Goal: Information Seeking & Learning: Learn about a topic

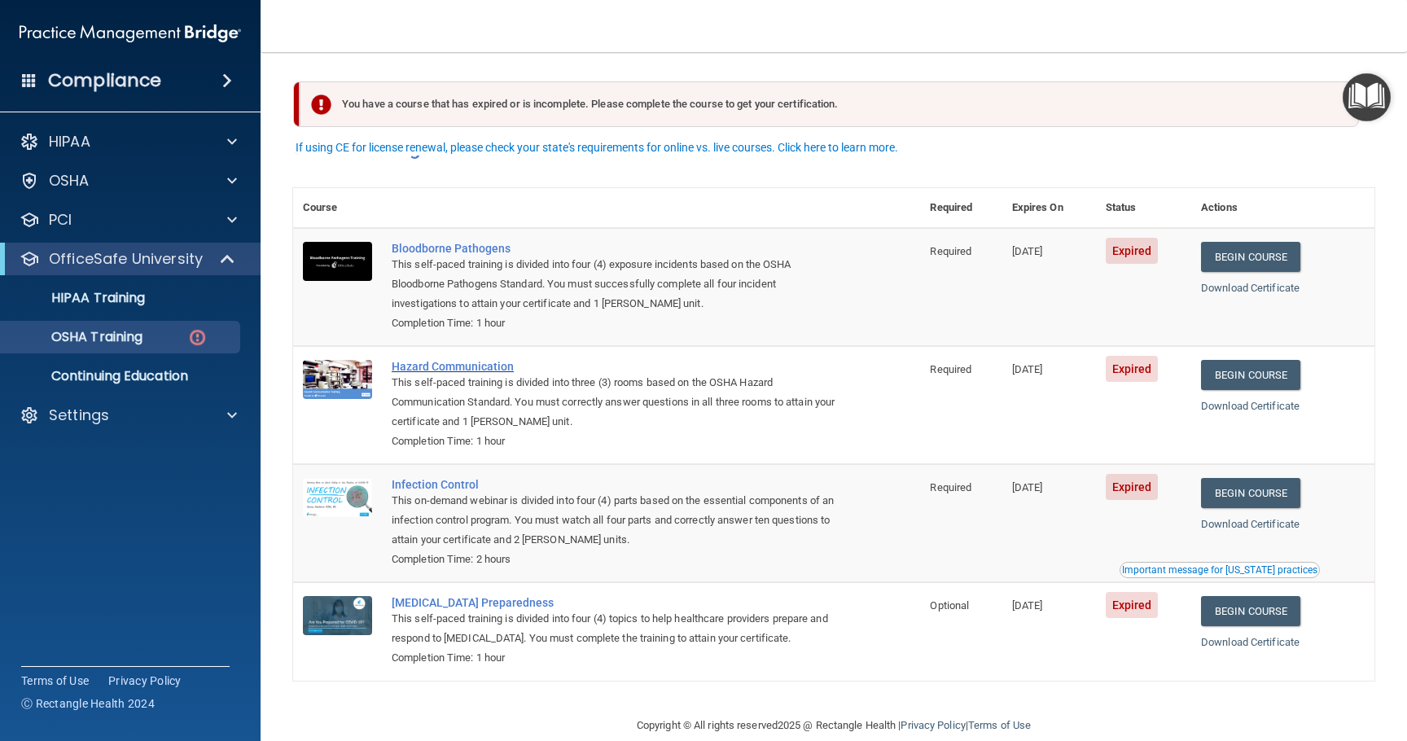
scroll to position [28, 0]
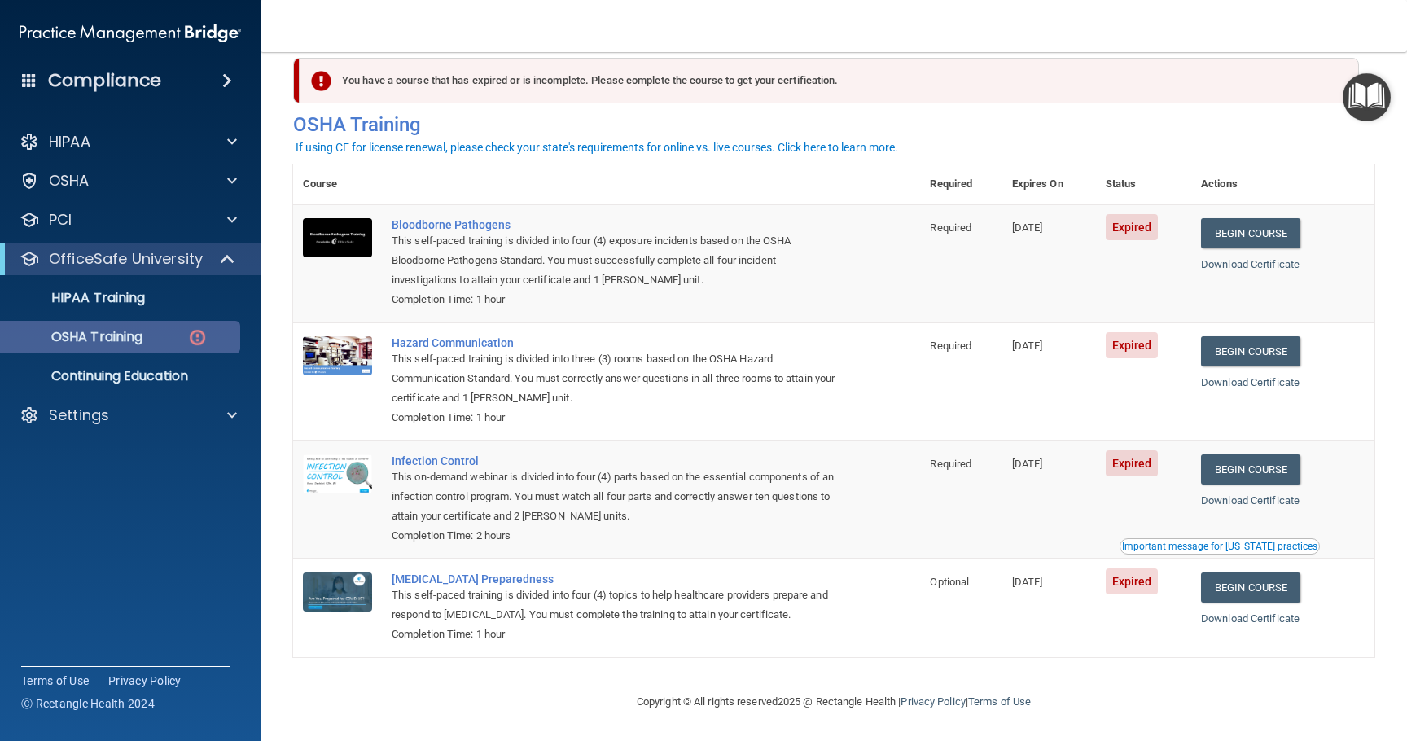
click at [194, 339] on img at bounding box center [197, 337] width 20 height 20
click at [1243, 259] on link "Download Certificate" at bounding box center [1250, 264] width 99 height 12
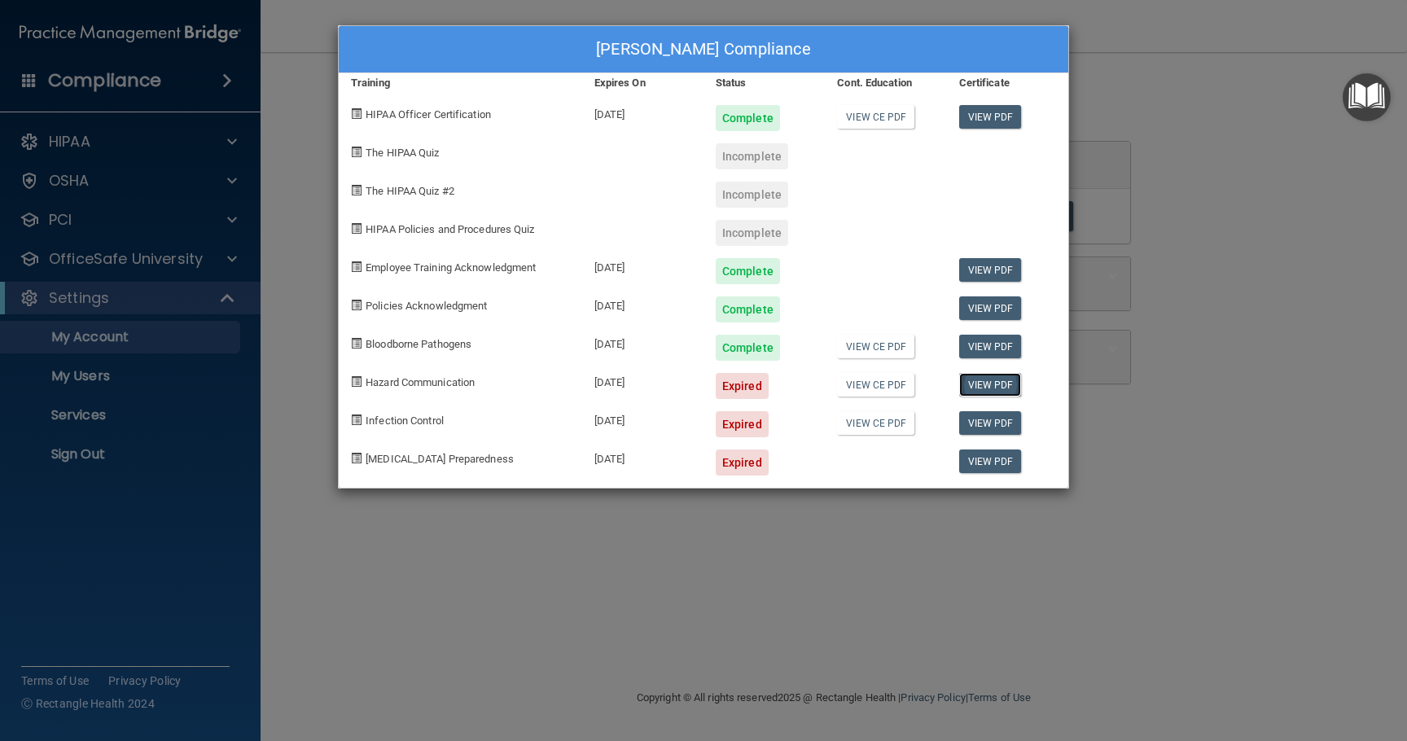
click at [994, 382] on link "View PDF" at bounding box center [990, 385] width 63 height 24
click at [883, 388] on link "View CE PDF" at bounding box center [875, 385] width 77 height 24
click at [985, 386] on link "View PDF" at bounding box center [990, 385] width 63 height 24
click at [190, 262] on div "Ginger McNicholl's Compliance Training Expires On Status Cont. Education Certif…" at bounding box center [703, 370] width 1407 height 741
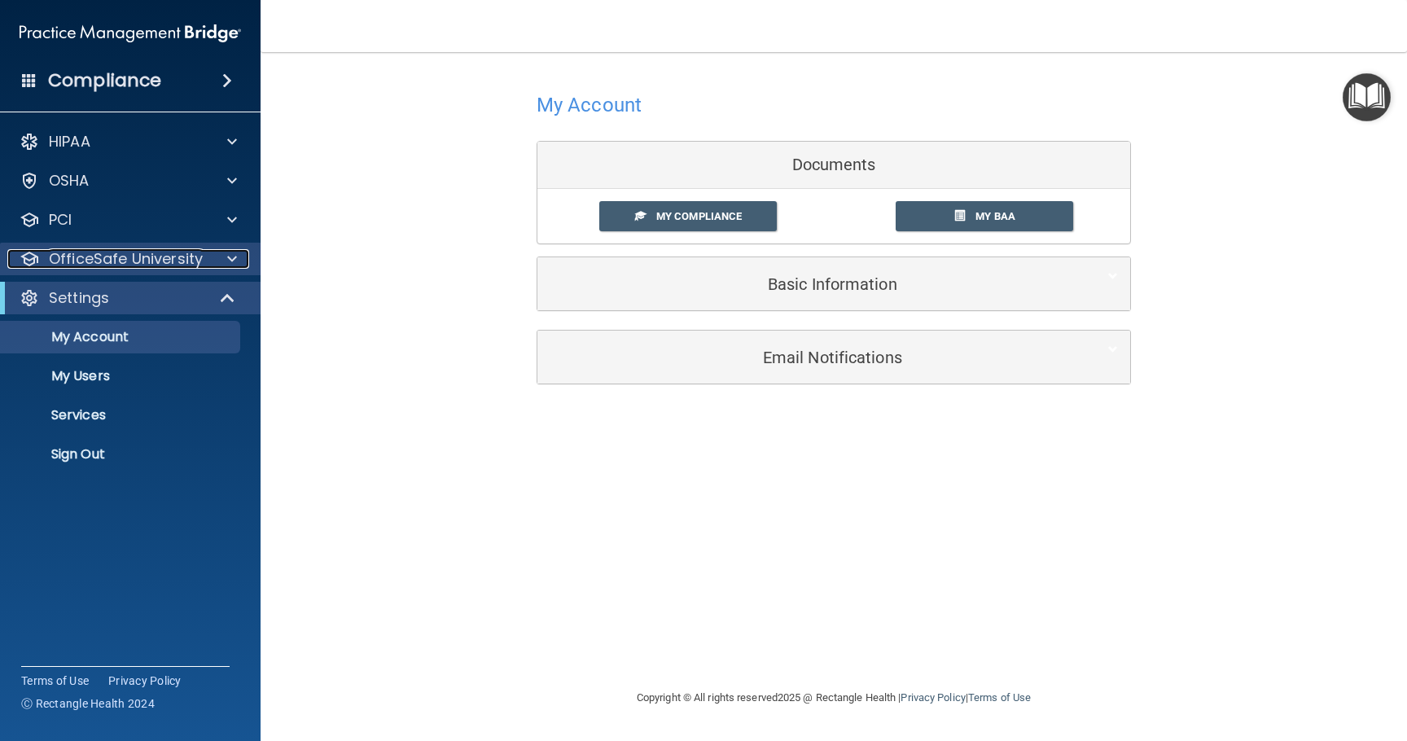
click at [213, 257] on div at bounding box center [229, 259] width 41 height 20
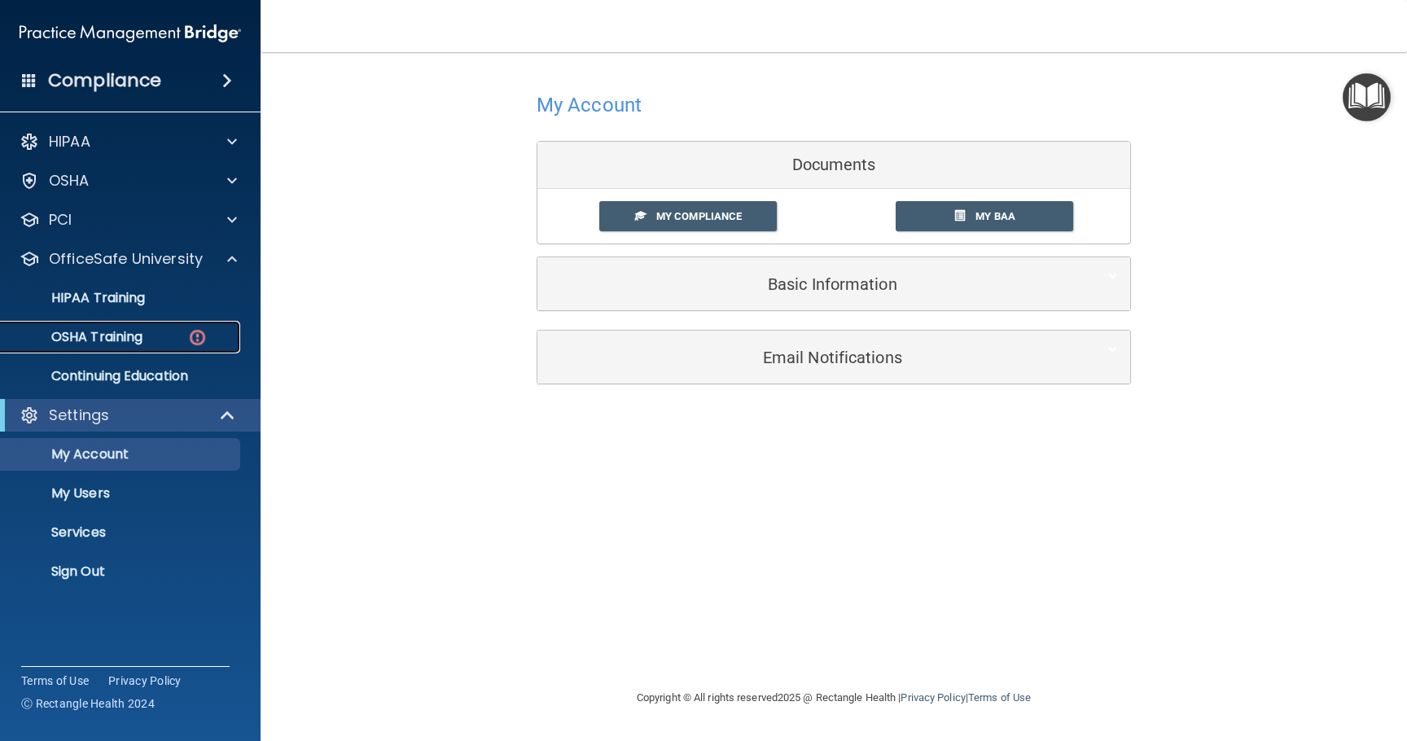
click at [134, 336] on p "OSHA Training" at bounding box center [77, 337] width 132 height 16
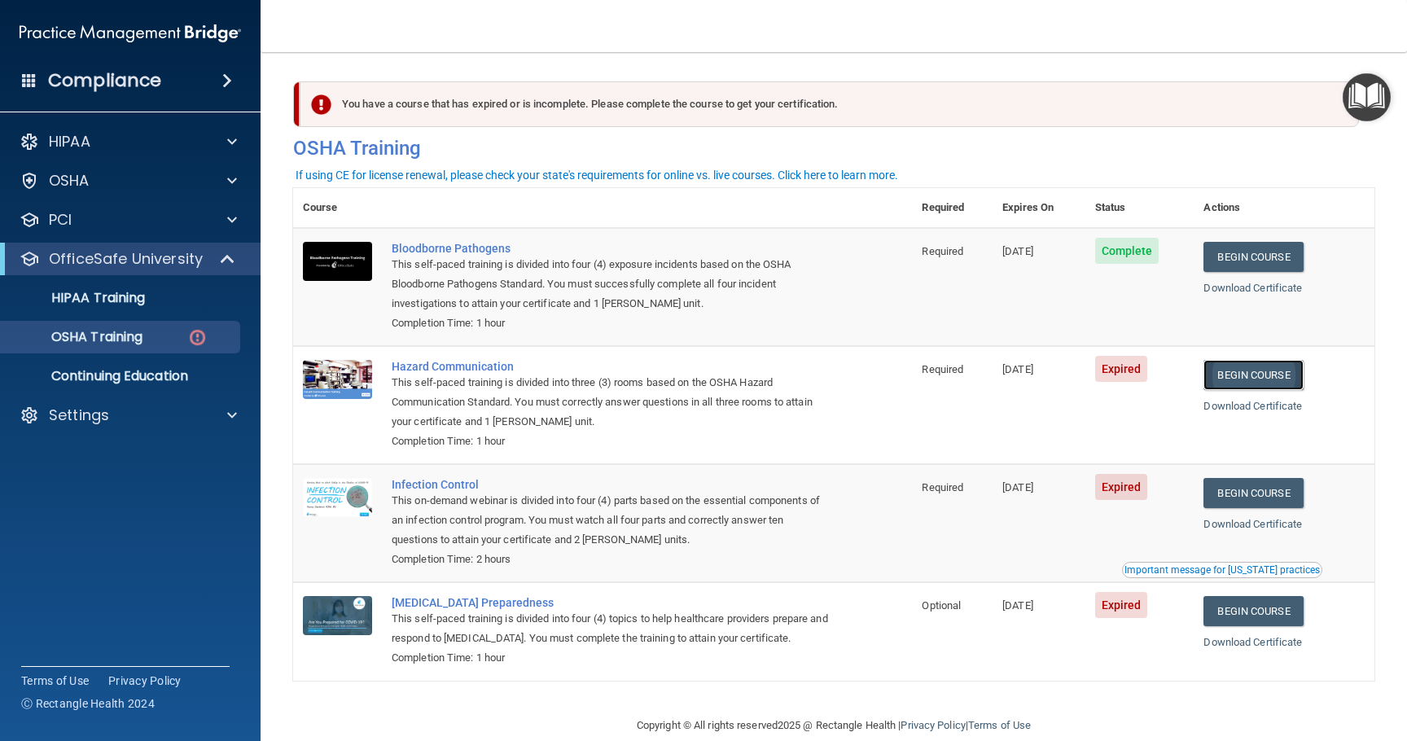
click at [1265, 377] on link "Begin Course" at bounding box center [1252, 375] width 99 height 30
click at [1247, 491] on link "Begin Course" at bounding box center [1252, 493] width 99 height 30
click at [1248, 612] on link "Begin Course" at bounding box center [1252, 611] width 99 height 30
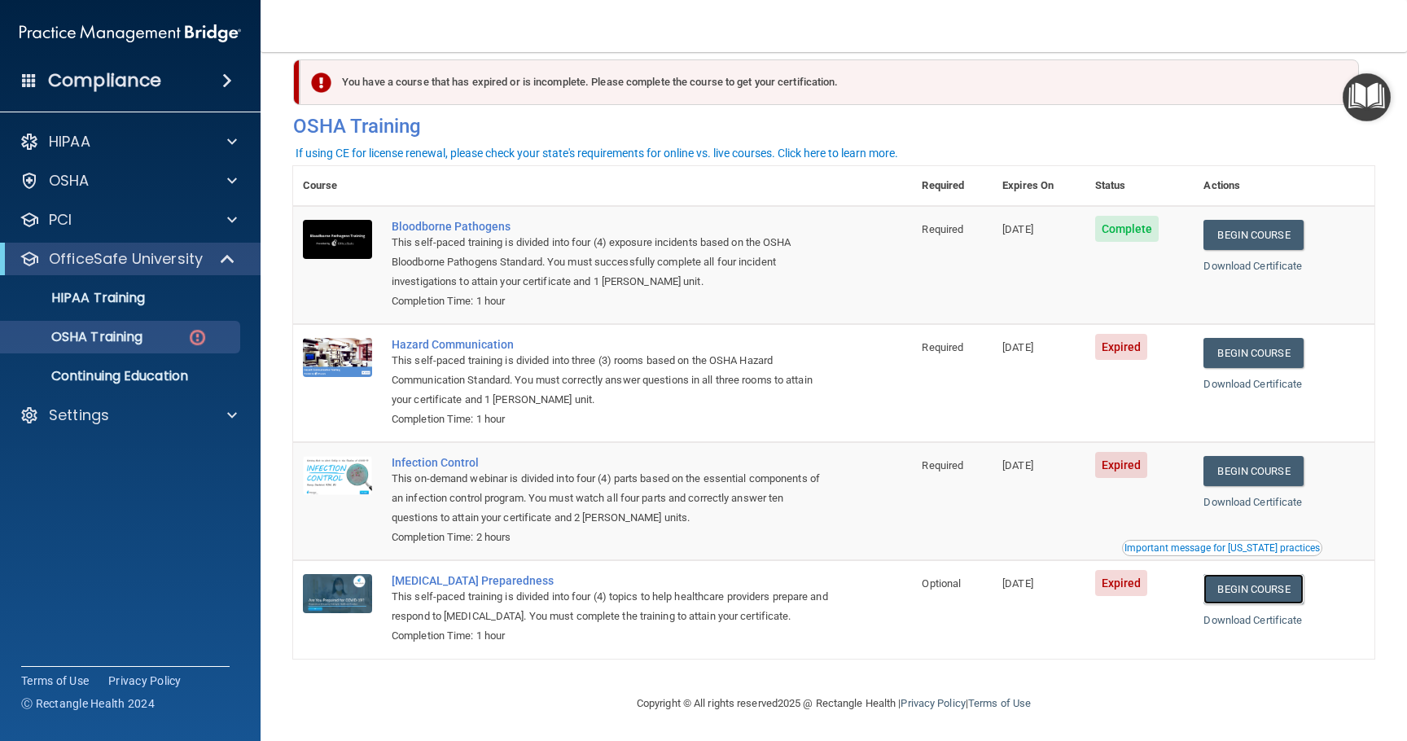
scroll to position [28, 0]
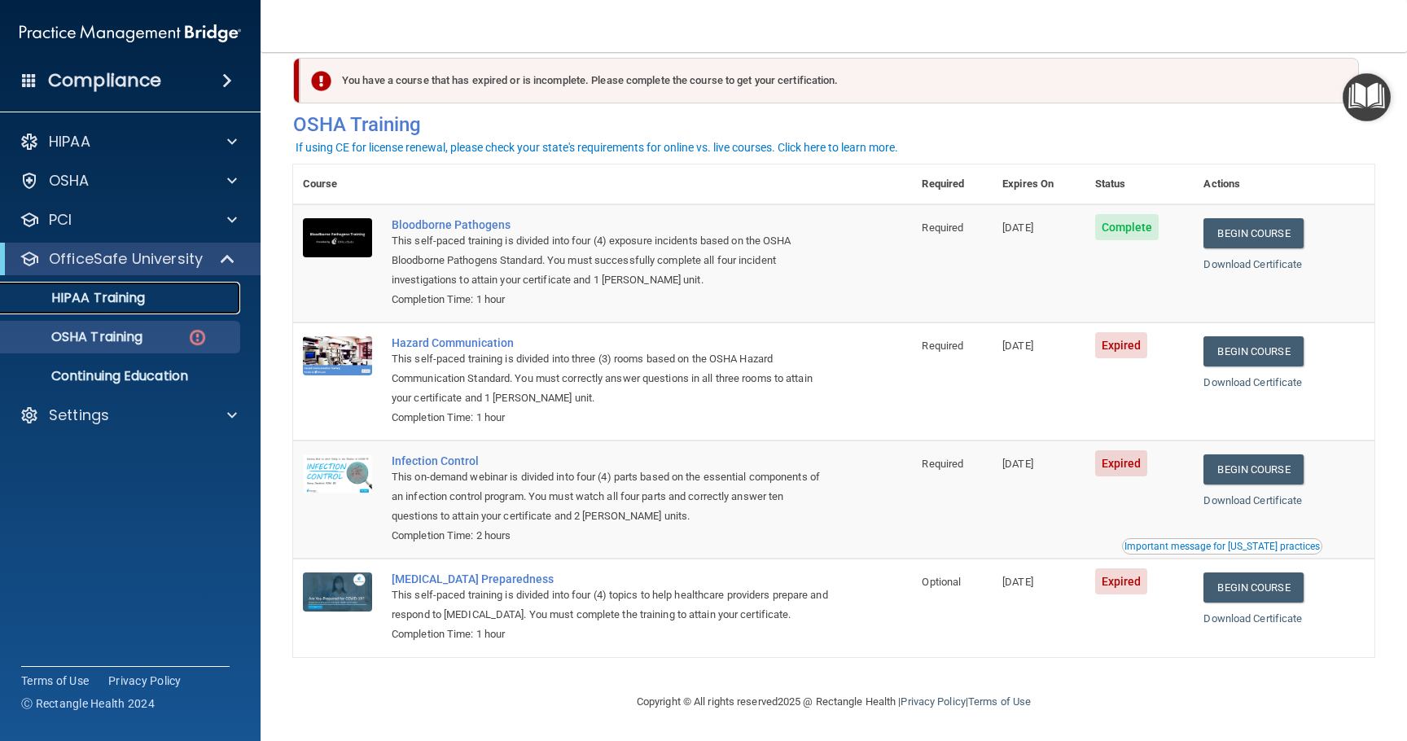
click at [140, 295] on p "HIPAA Training" at bounding box center [78, 298] width 134 height 16
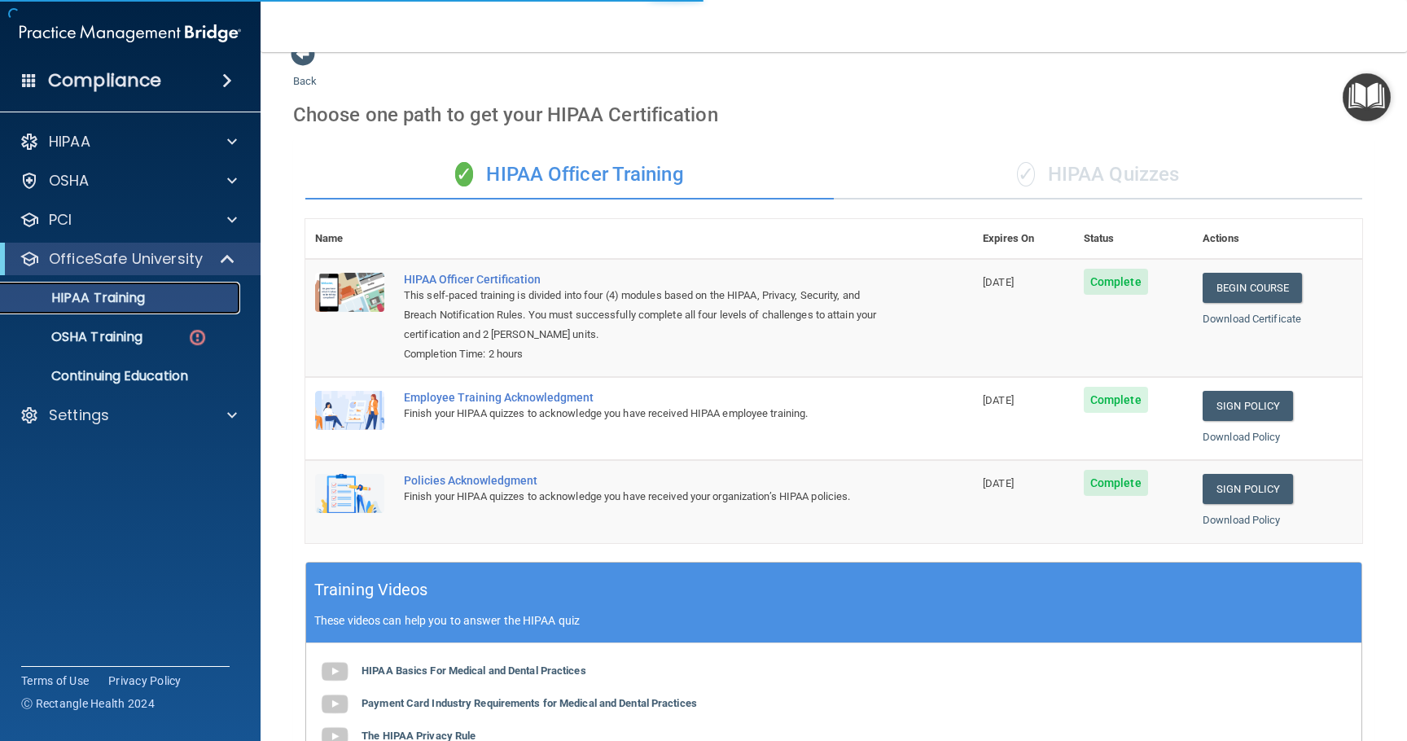
scroll to position [355, 0]
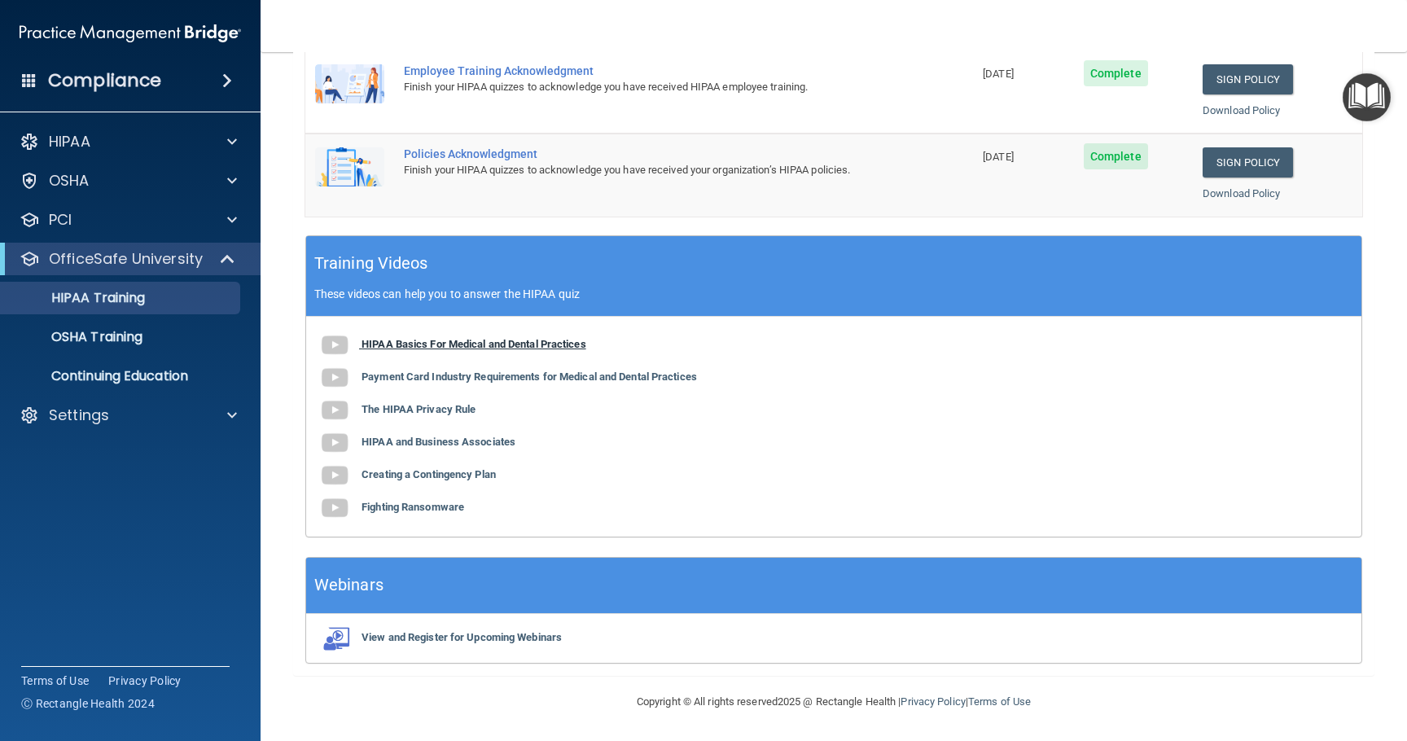
click at [395, 340] on b "HIPAA Basics For Medical and Dental Practices" at bounding box center [474, 344] width 225 height 12
click at [31, 76] on span at bounding box center [29, 79] width 15 height 15
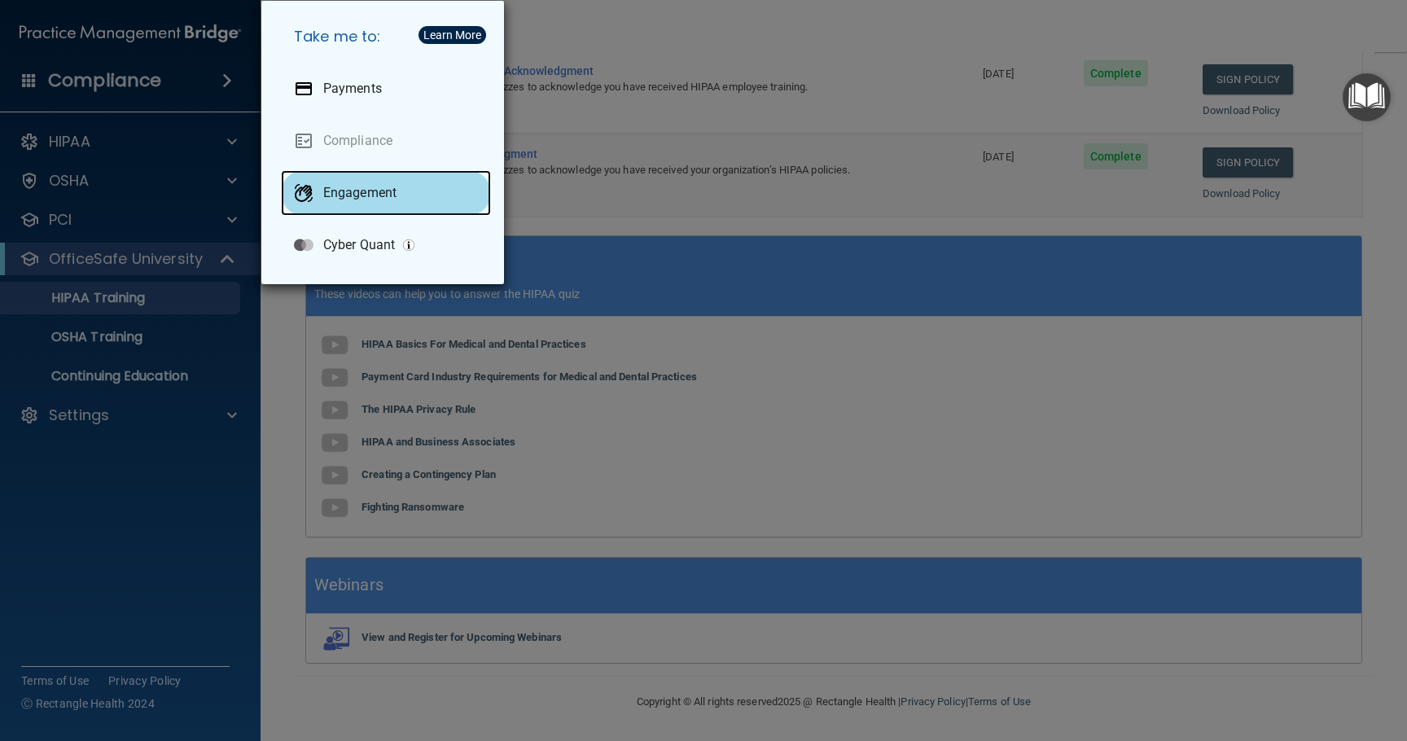
click at [369, 191] on p "Engagement" at bounding box center [359, 193] width 73 height 16
click at [134, 112] on div "Take me to: Payments Compliance Engagement Cyber Quant" at bounding box center [703, 370] width 1407 height 741
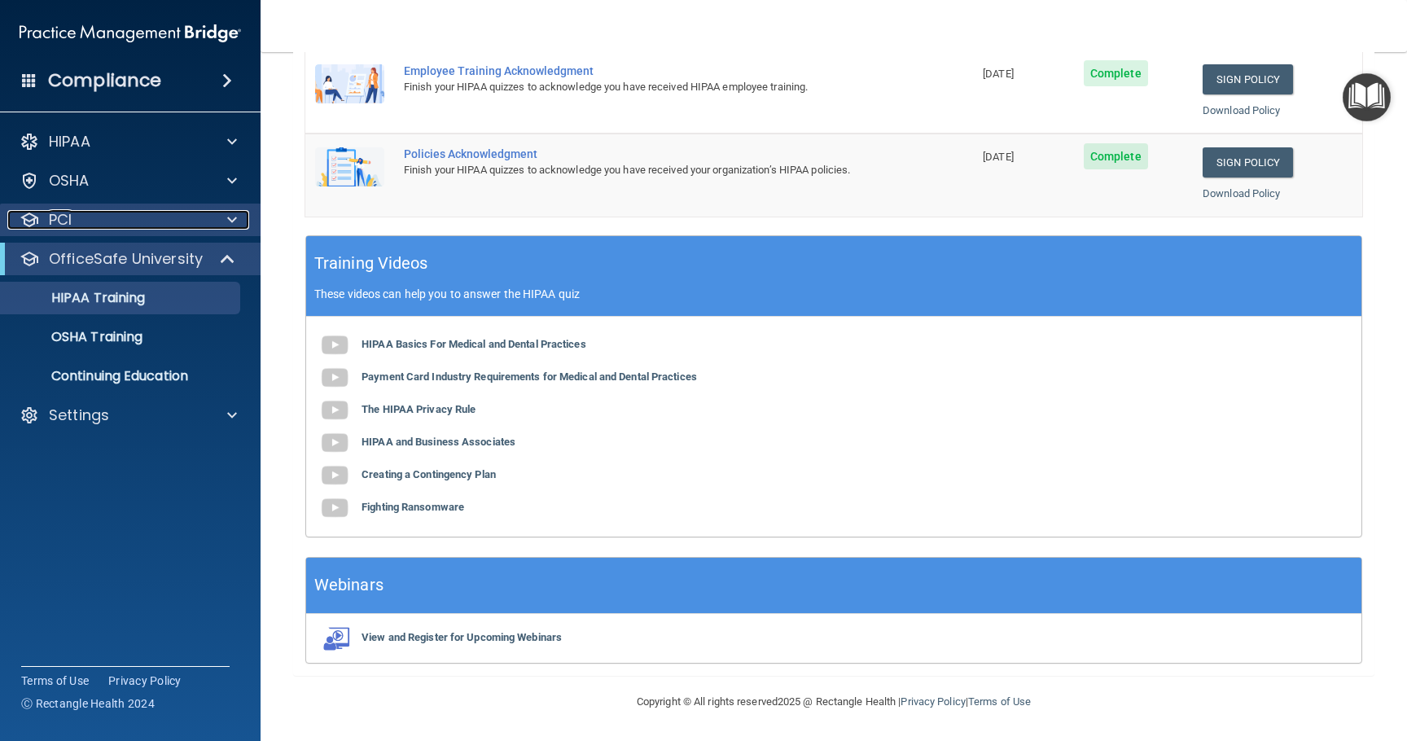
click at [235, 220] on span at bounding box center [232, 220] width 10 height 20
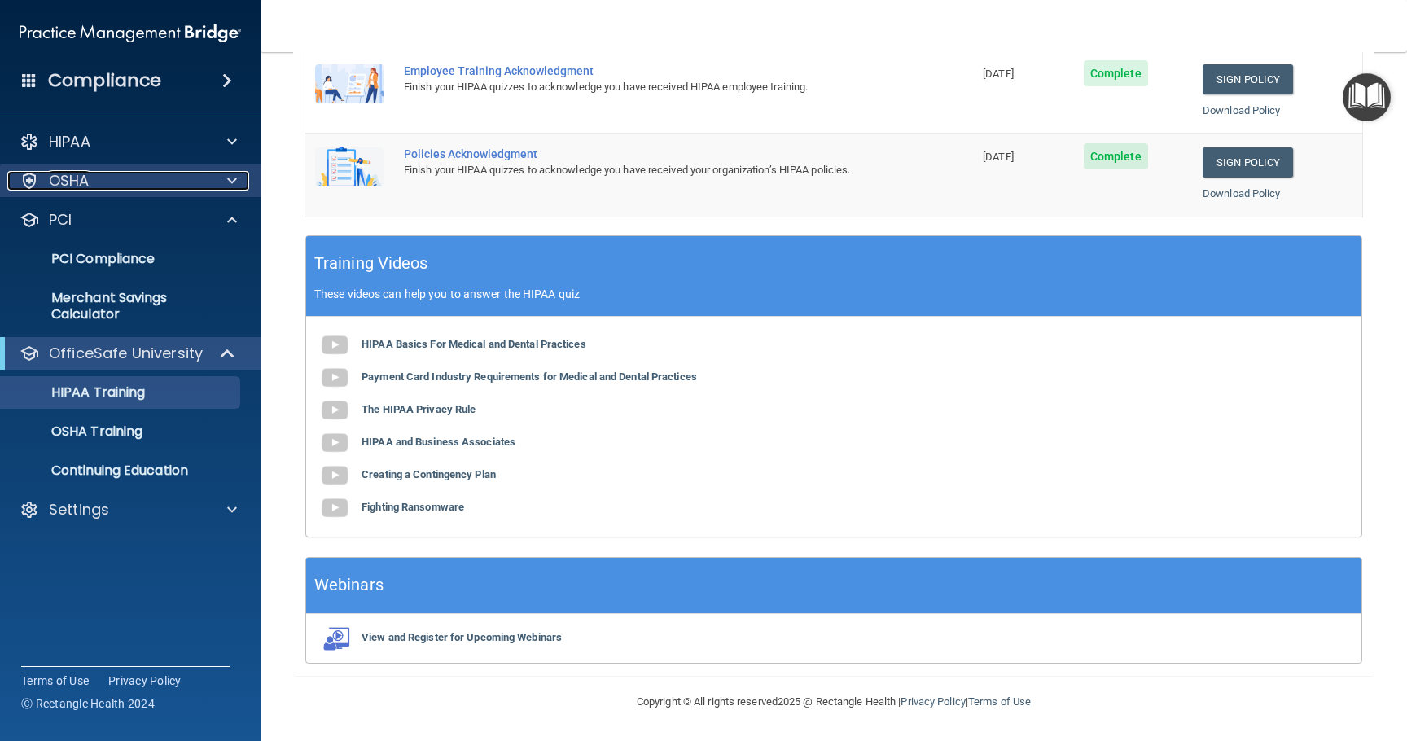
click at [231, 181] on span at bounding box center [232, 181] width 10 height 20
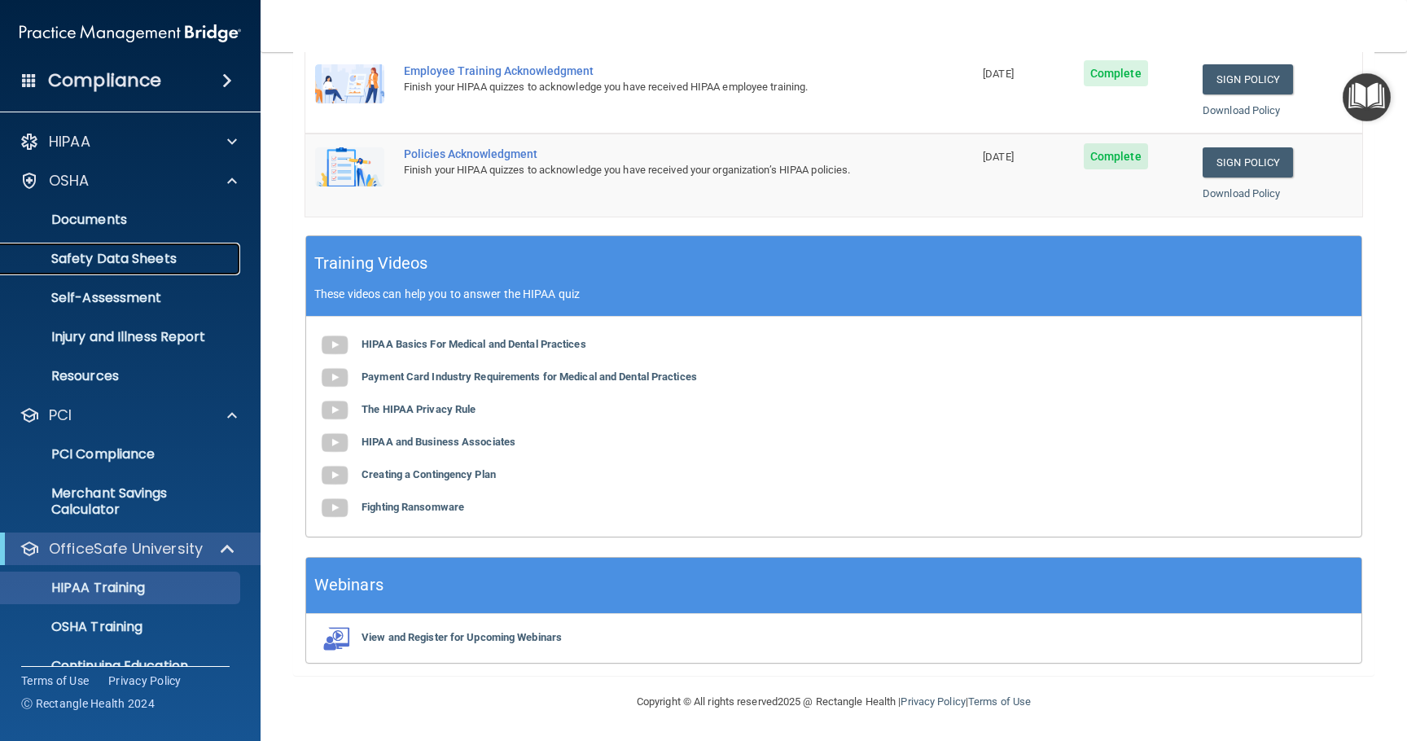
click at [92, 261] on p "Safety Data Sheets" at bounding box center [122, 259] width 222 height 16
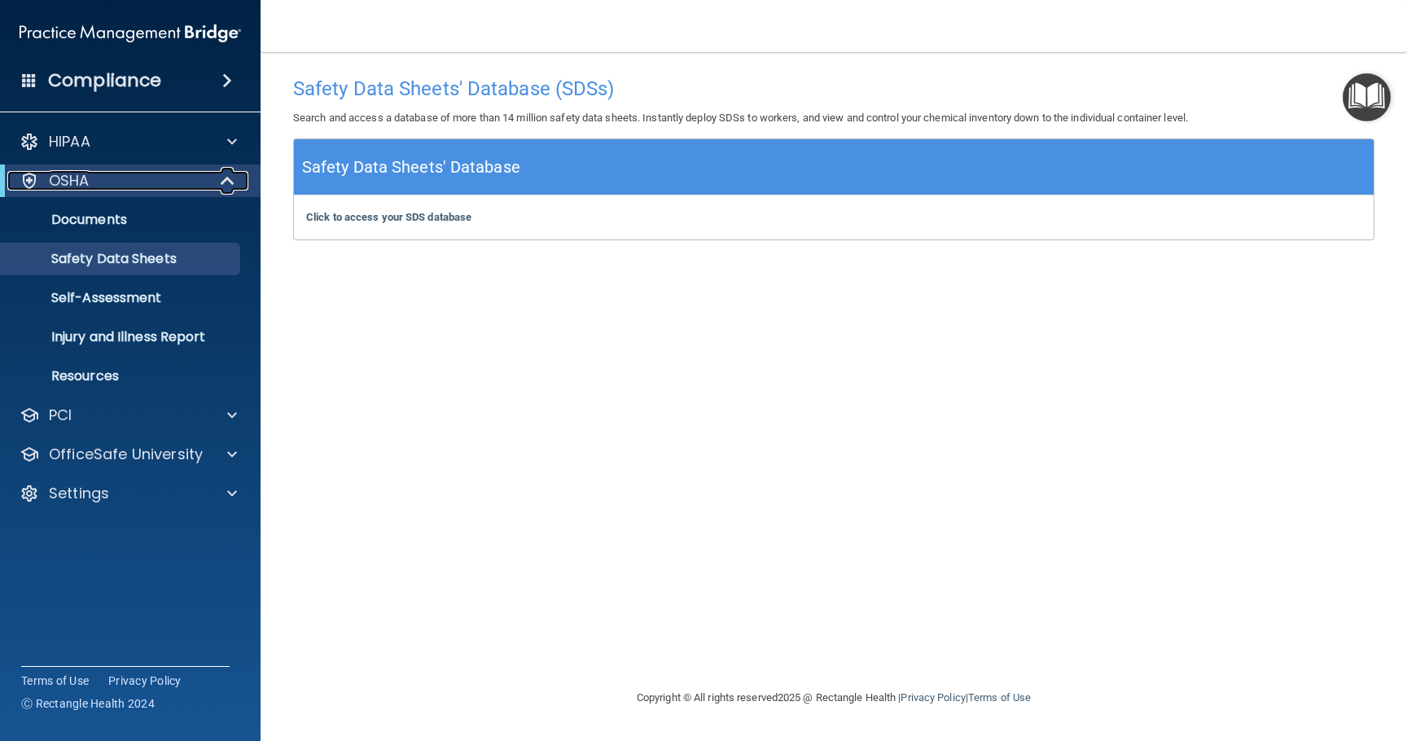
click at [226, 178] on span at bounding box center [229, 181] width 14 height 20
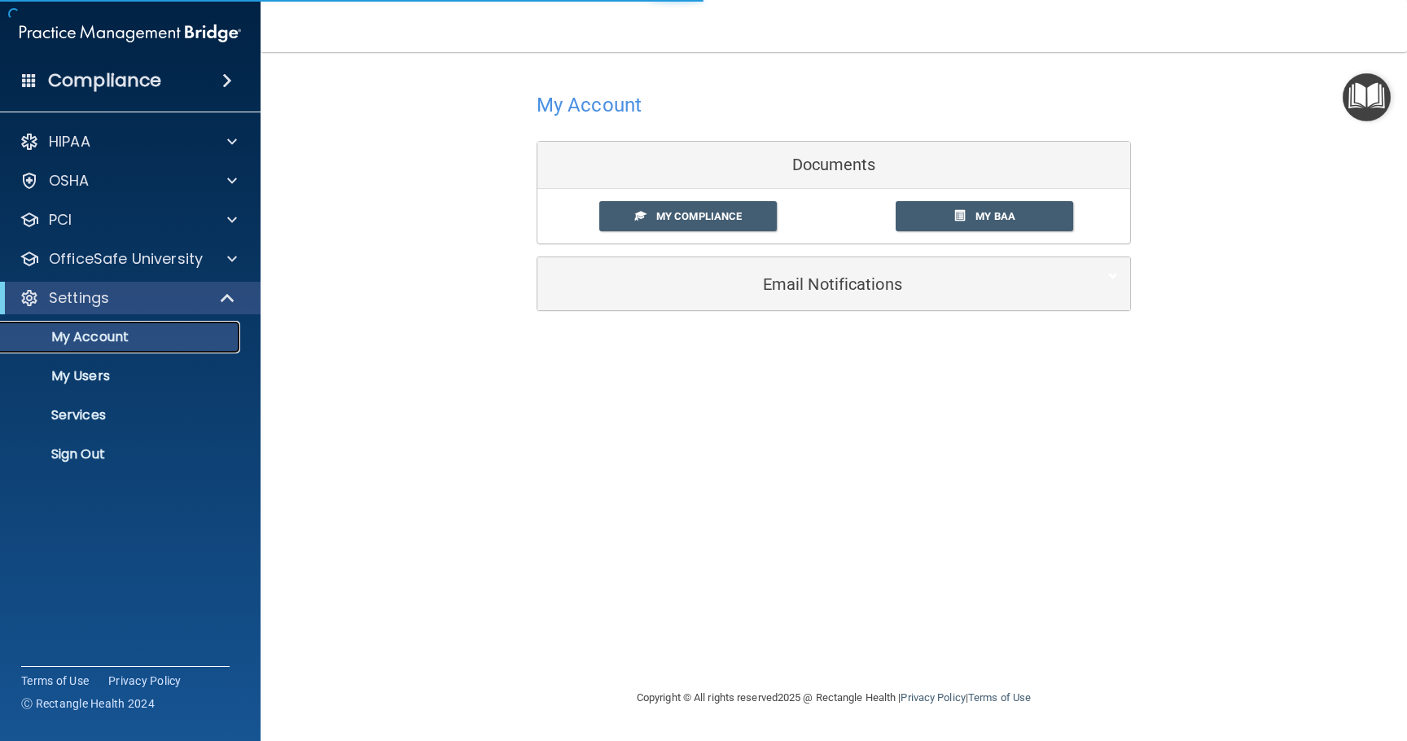
click at [109, 339] on p "My Account" at bounding box center [122, 337] width 222 height 16
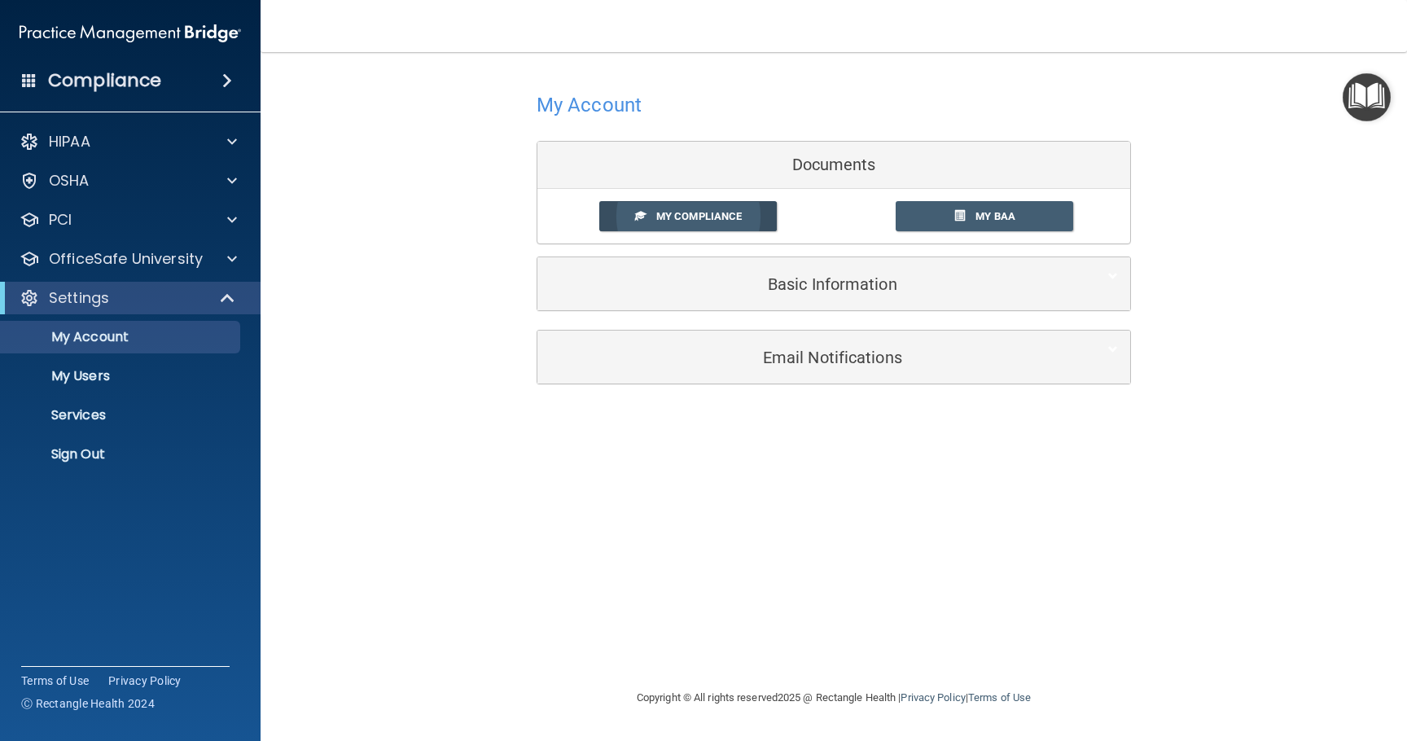
click at [701, 208] on link "My Compliance" at bounding box center [688, 216] width 178 height 30
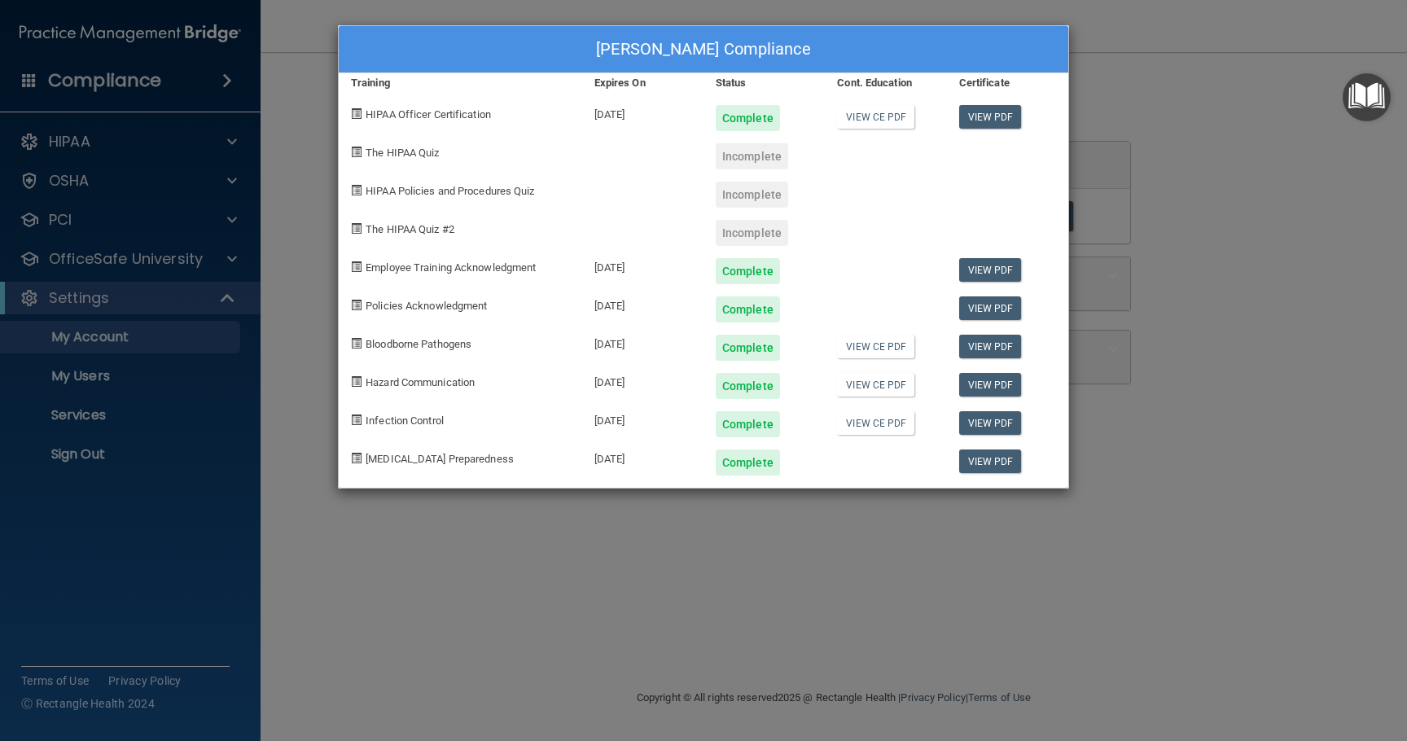
click at [735, 155] on div "Incomplete" at bounding box center [752, 156] width 72 height 26
click at [392, 148] on span "The HIPAA Quiz" at bounding box center [402, 153] width 73 height 12
click at [366, 153] on span "The HIPAA Quiz" at bounding box center [402, 153] width 73 height 12
click at [232, 77] on div "[PERSON_NAME] Compliance Training Expires On Status Cont. Education Certificate…" at bounding box center [703, 370] width 1407 height 741
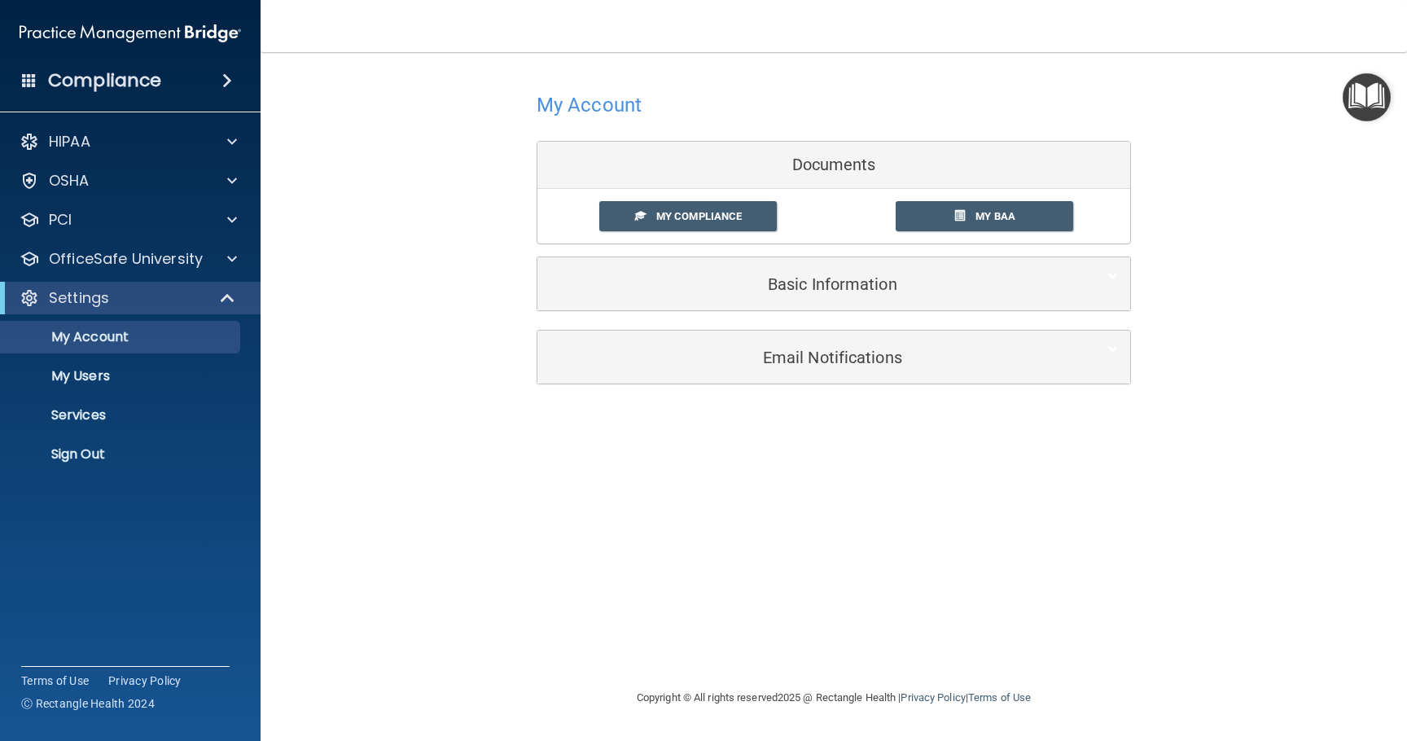
click at [225, 78] on span at bounding box center [227, 81] width 10 height 20
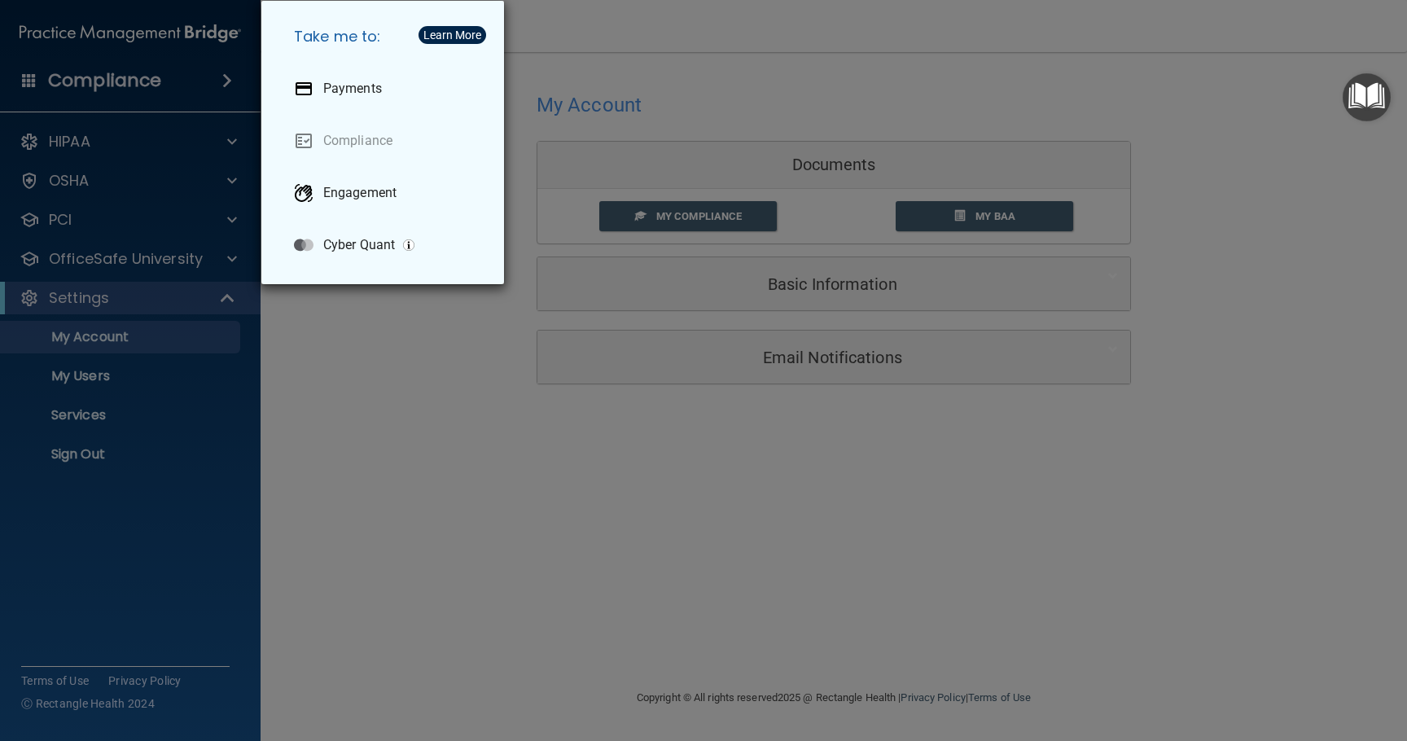
click at [83, 142] on div "Take me to: Payments Compliance Engagement Cyber Quant" at bounding box center [703, 370] width 1407 height 741
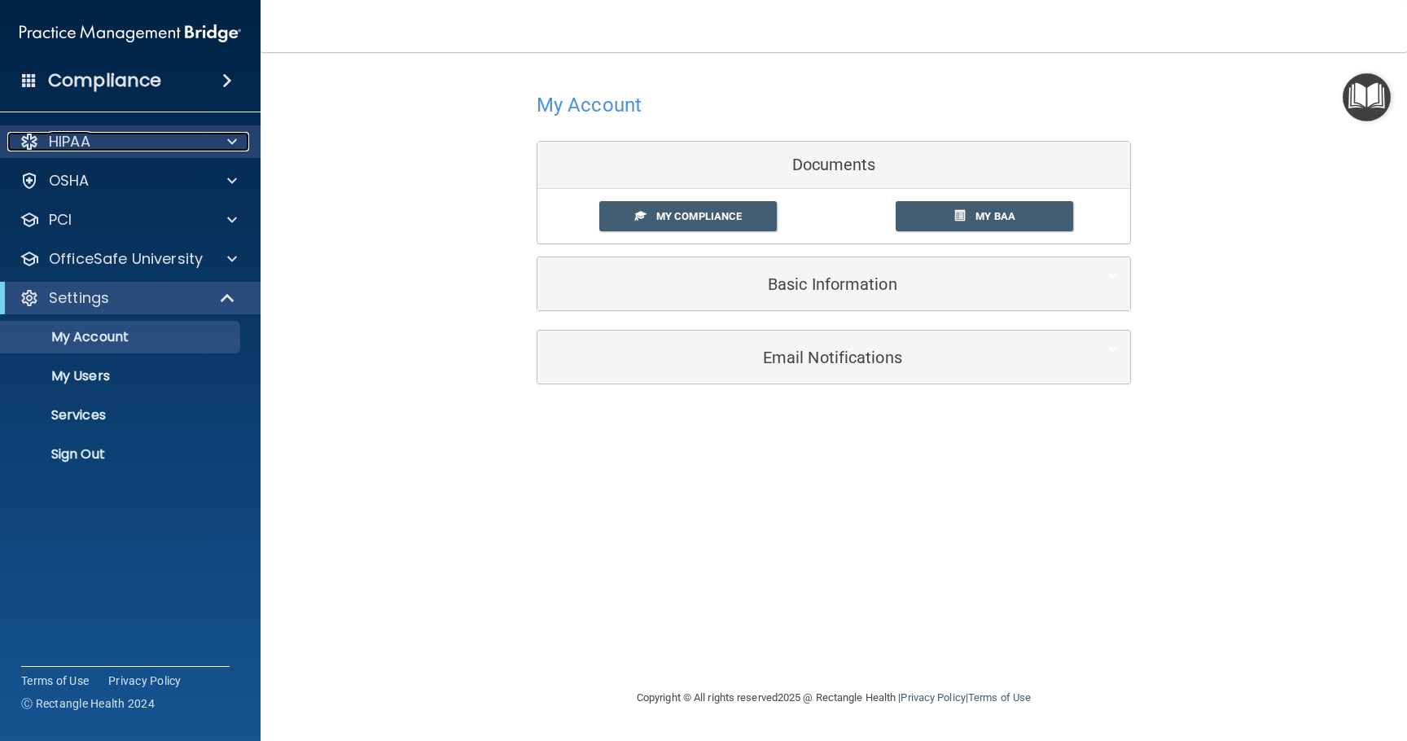
click at [235, 146] on span at bounding box center [232, 142] width 10 height 20
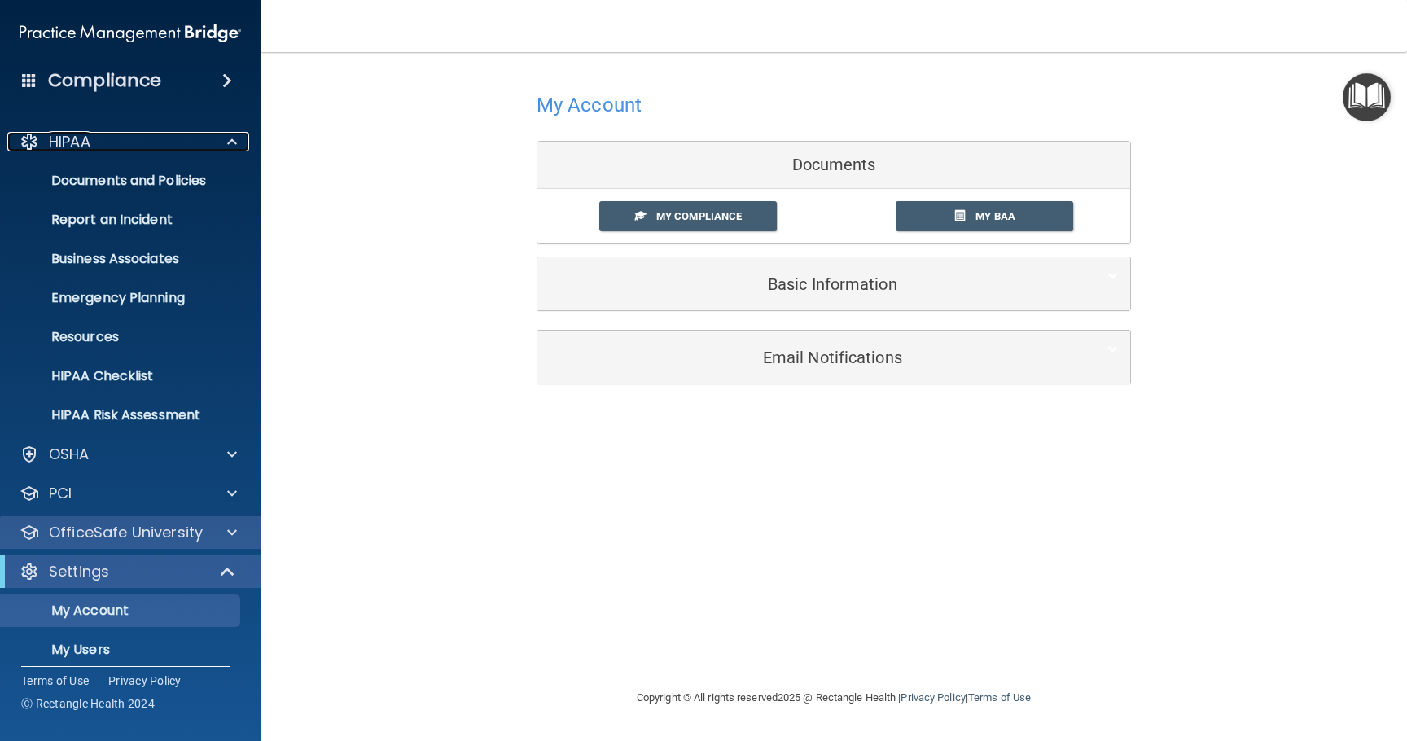
scroll to position [91, 0]
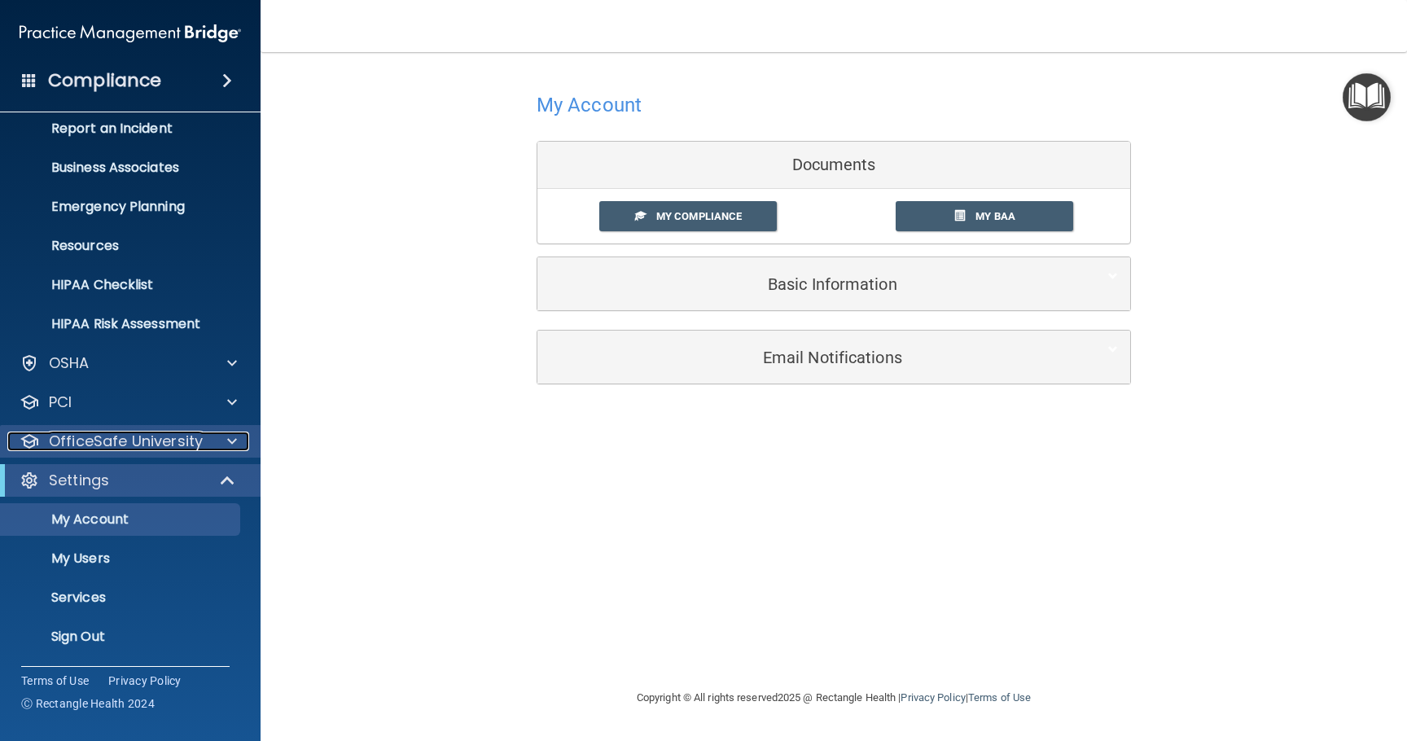
click at [153, 443] on p "OfficeSafe University" at bounding box center [126, 442] width 154 height 20
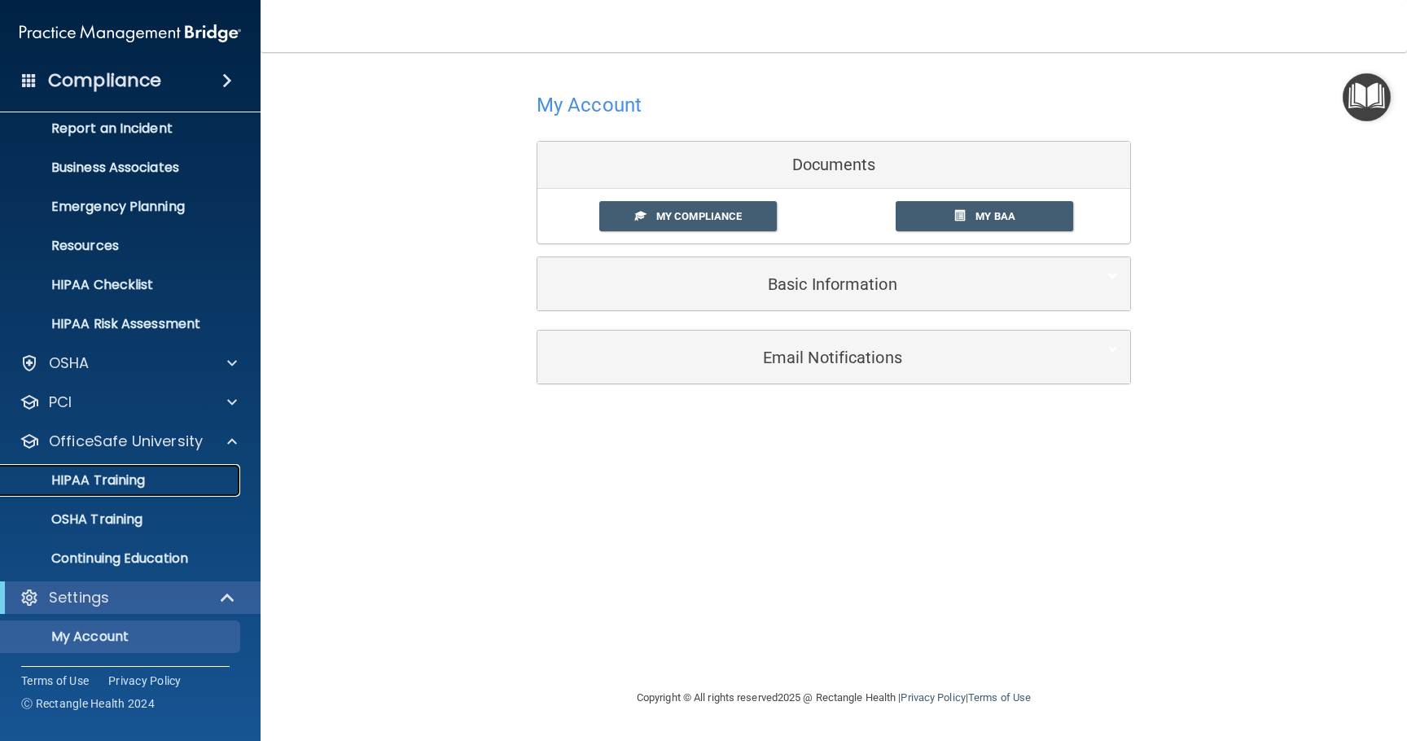
click at [112, 484] on p "HIPAA Training" at bounding box center [78, 480] width 134 height 16
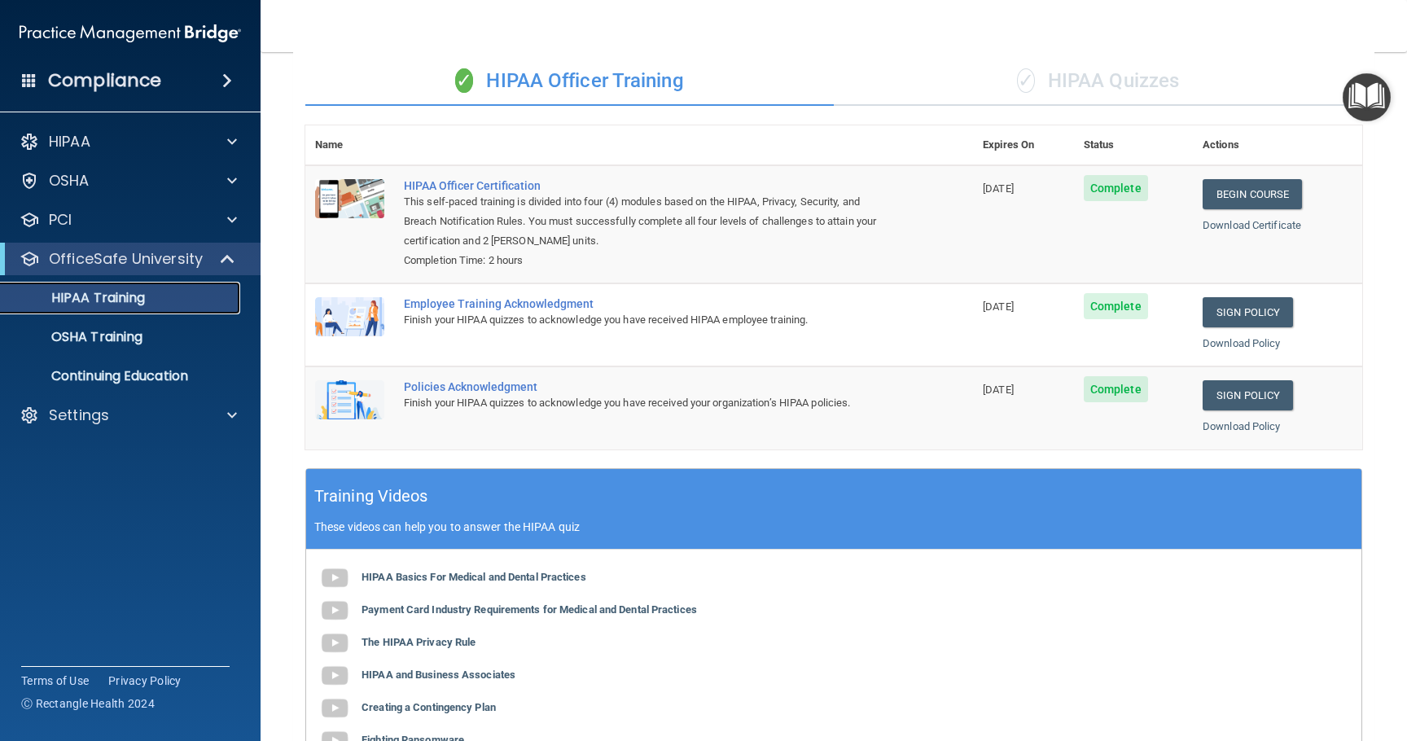
scroll to position [111, 0]
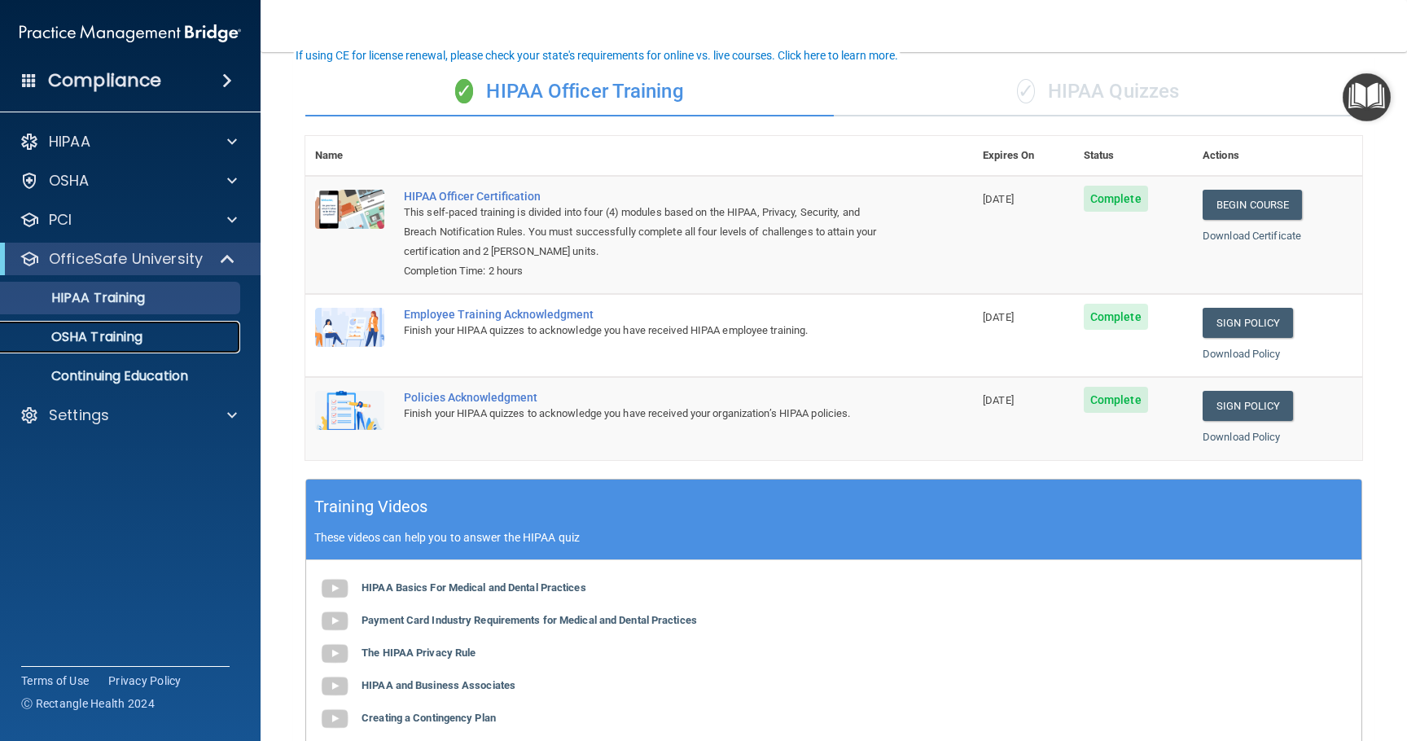
click at [118, 339] on p "OSHA Training" at bounding box center [77, 337] width 132 height 16
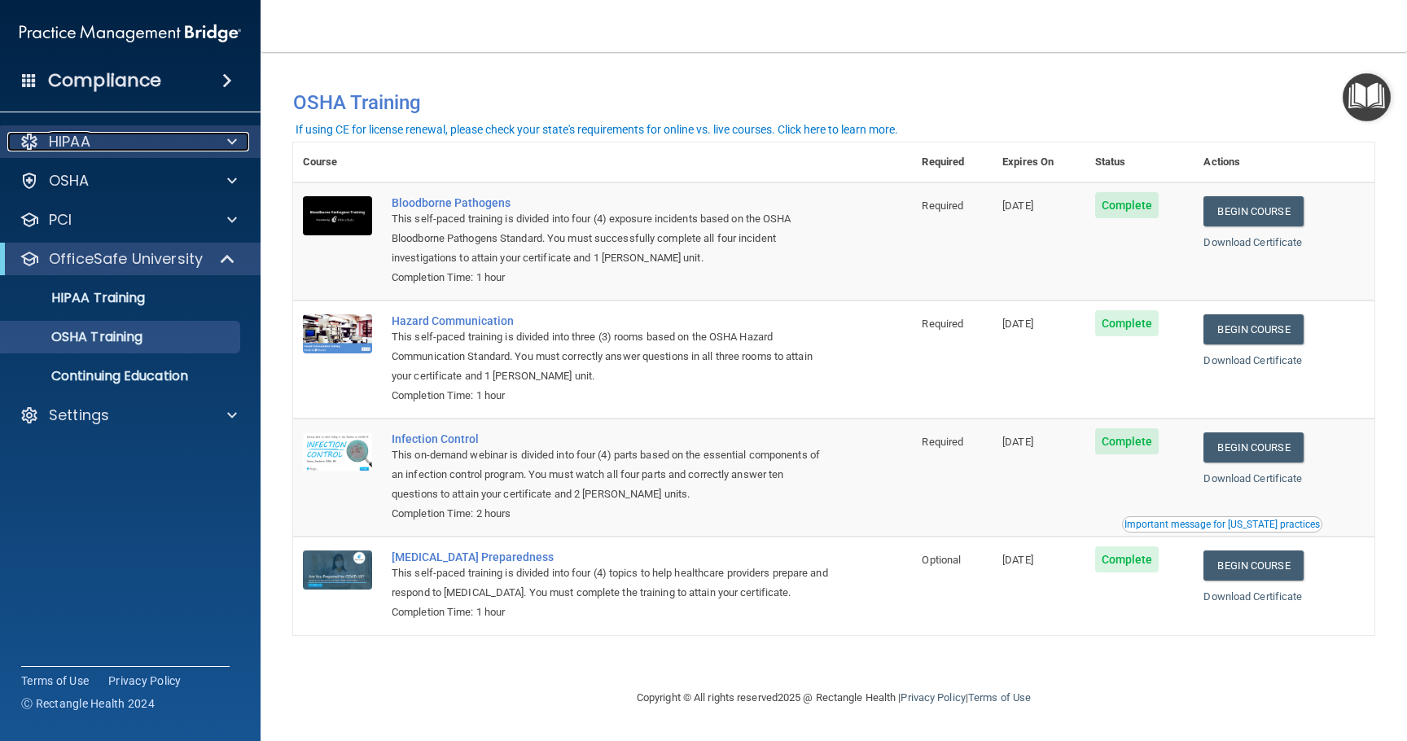
click at [233, 140] on span at bounding box center [232, 142] width 10 height 20
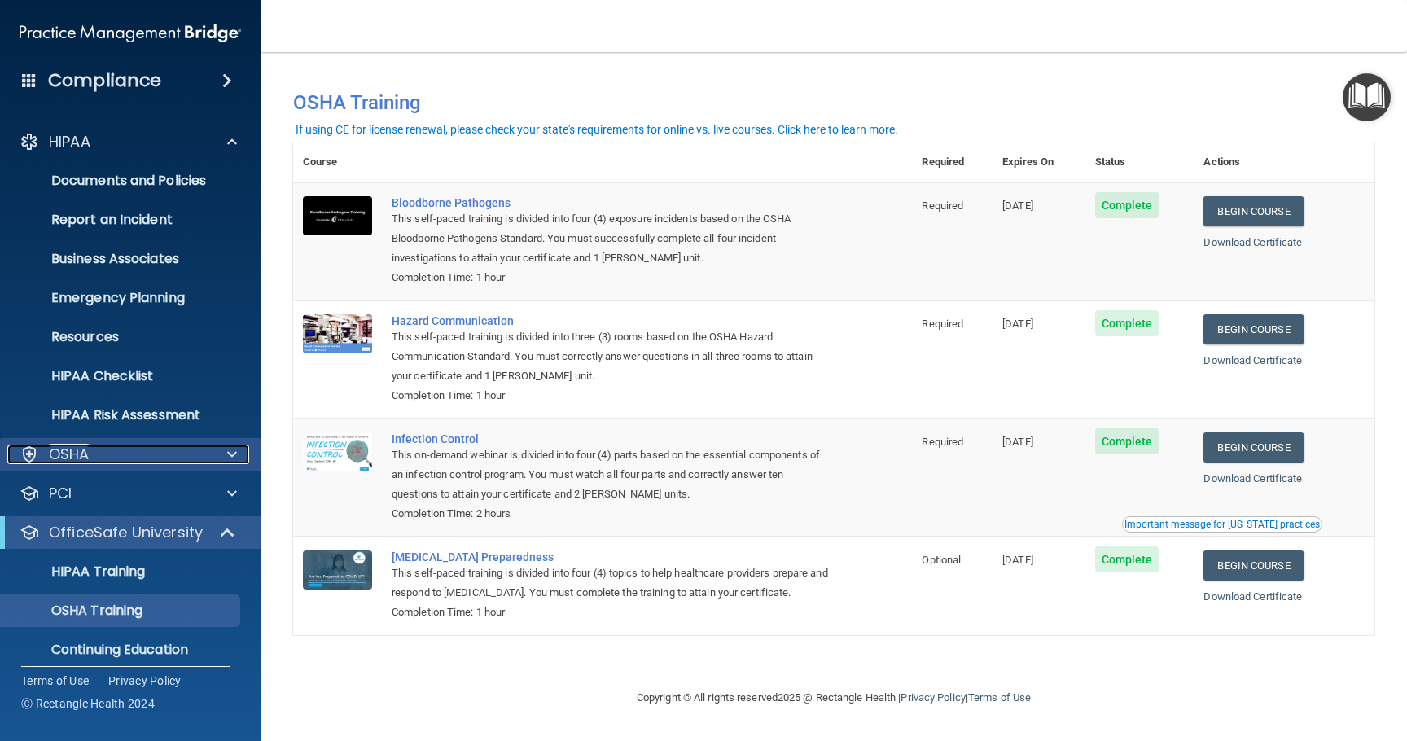
click at [233, 454] on span at bounding box center [232, 455] width 10 height 20
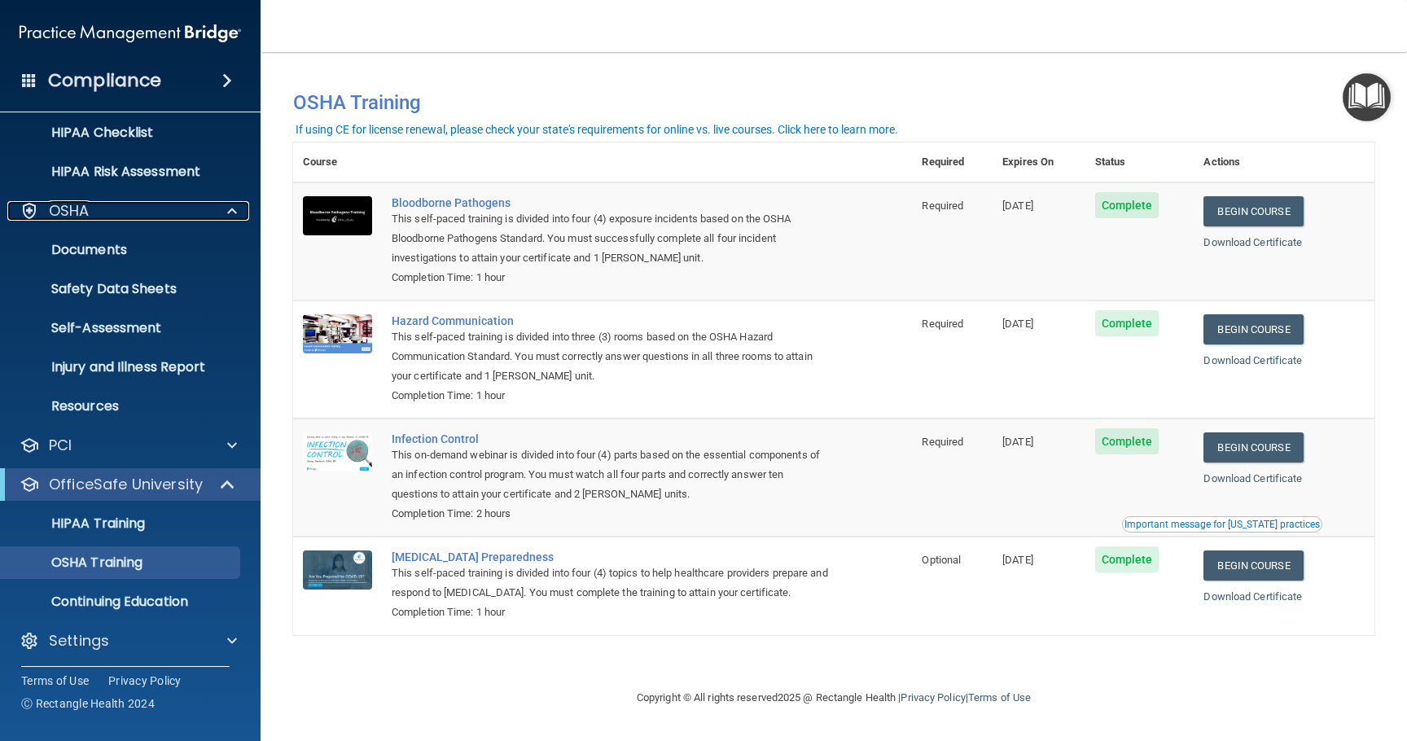
scroll to position [248, 0]
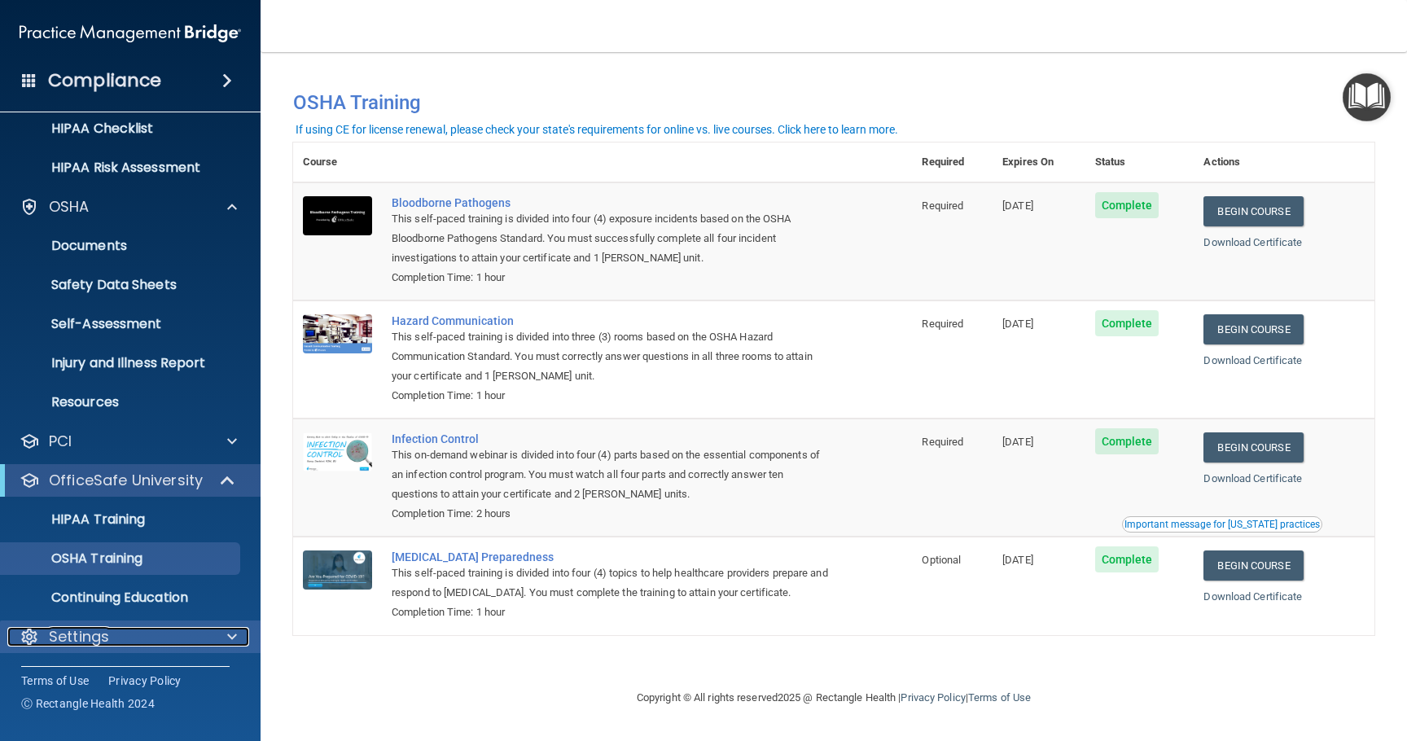
click at [226, 638] on div at bounding box center [229, 637] width 41 height 20
click at [230, 636] on span at bounding box center [232, 637] width 10 height 20
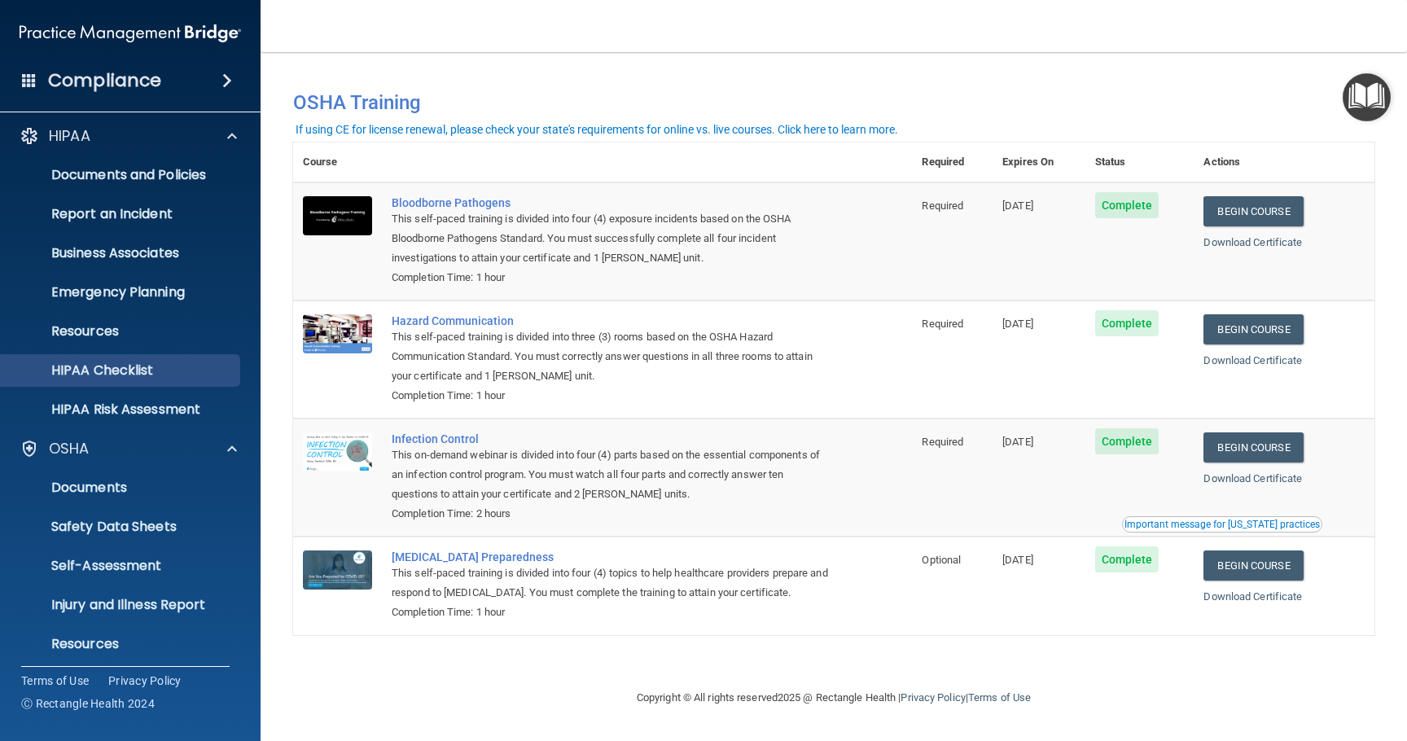
scroll to position [0, 0]
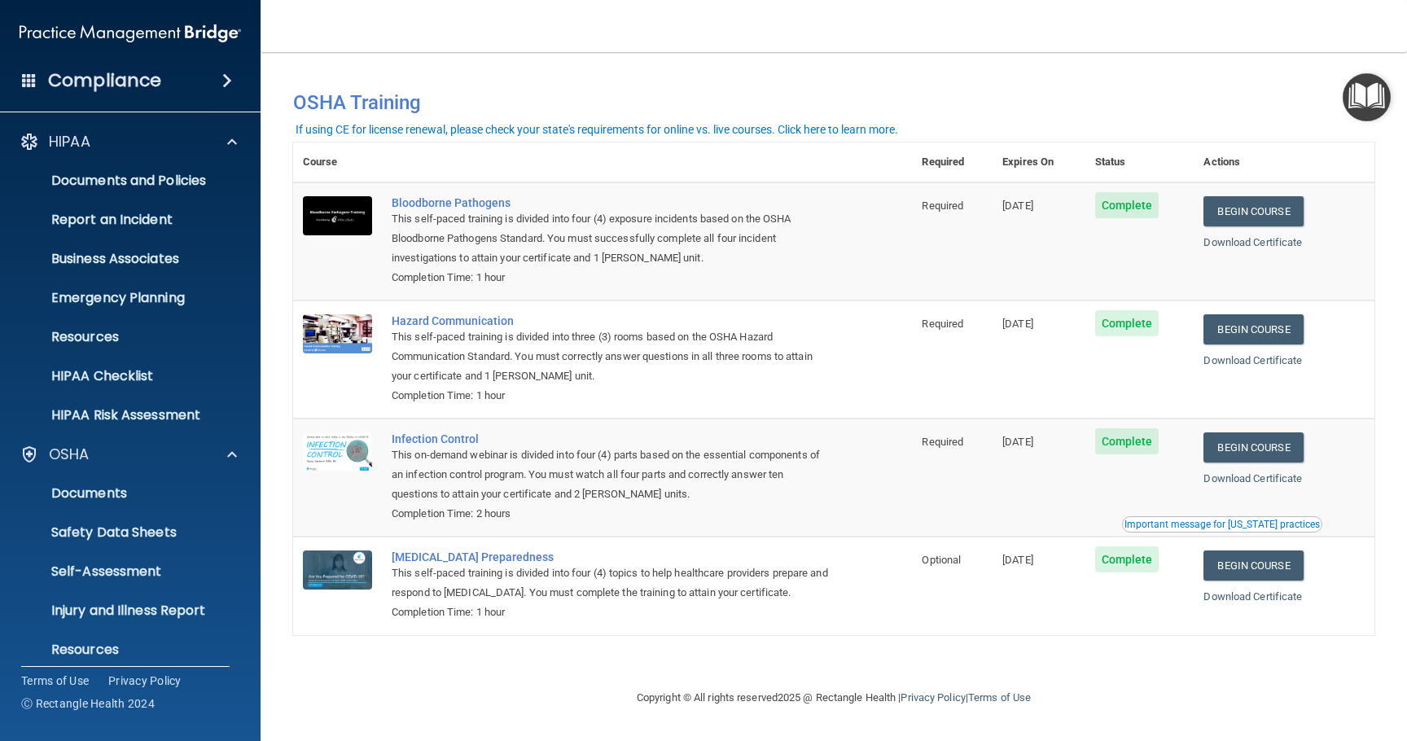
click at [54, 76] on h4 "Compliance" at bounding box center [104, 80] width 113 height 23
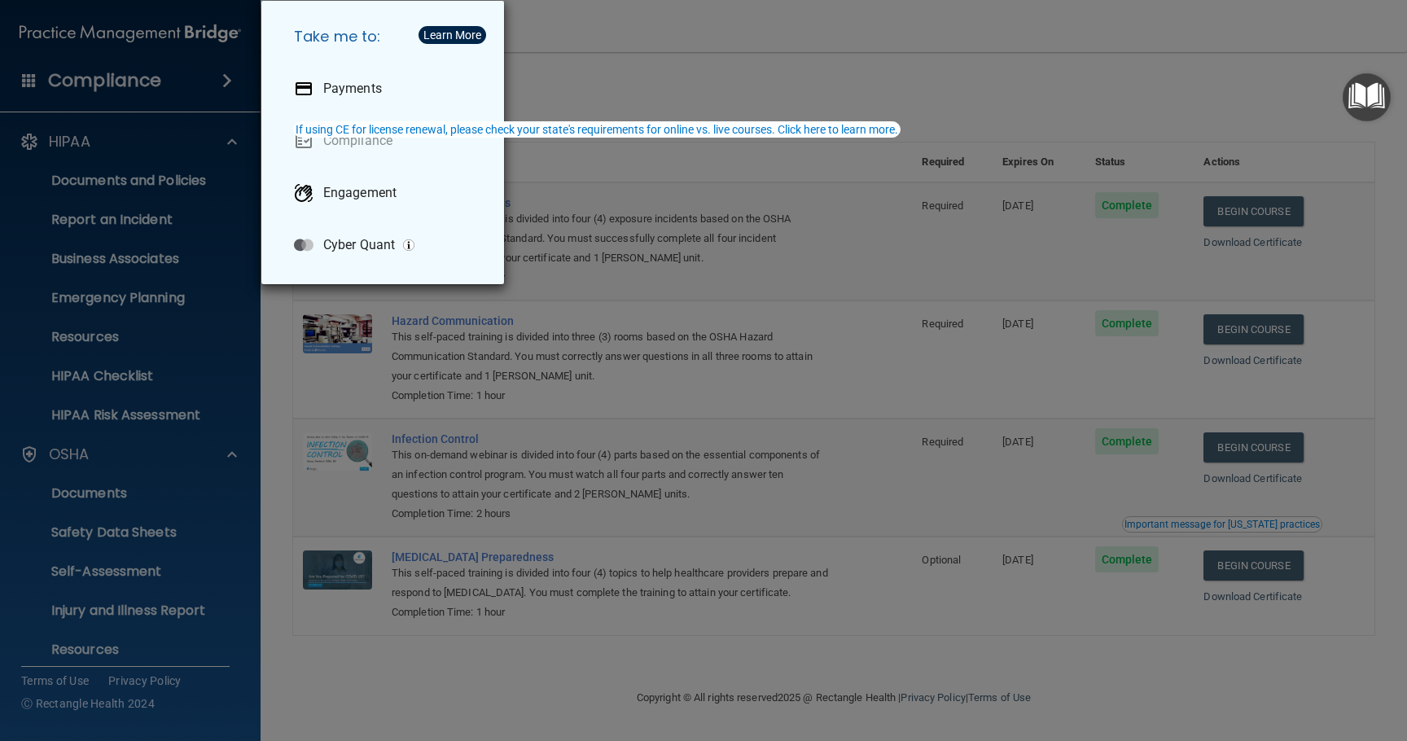
click at [224, 79] on div "Take me to: Payments Compliance Engagement Cyber Quant" at bounding box center [703, 370] width 1407 height 741
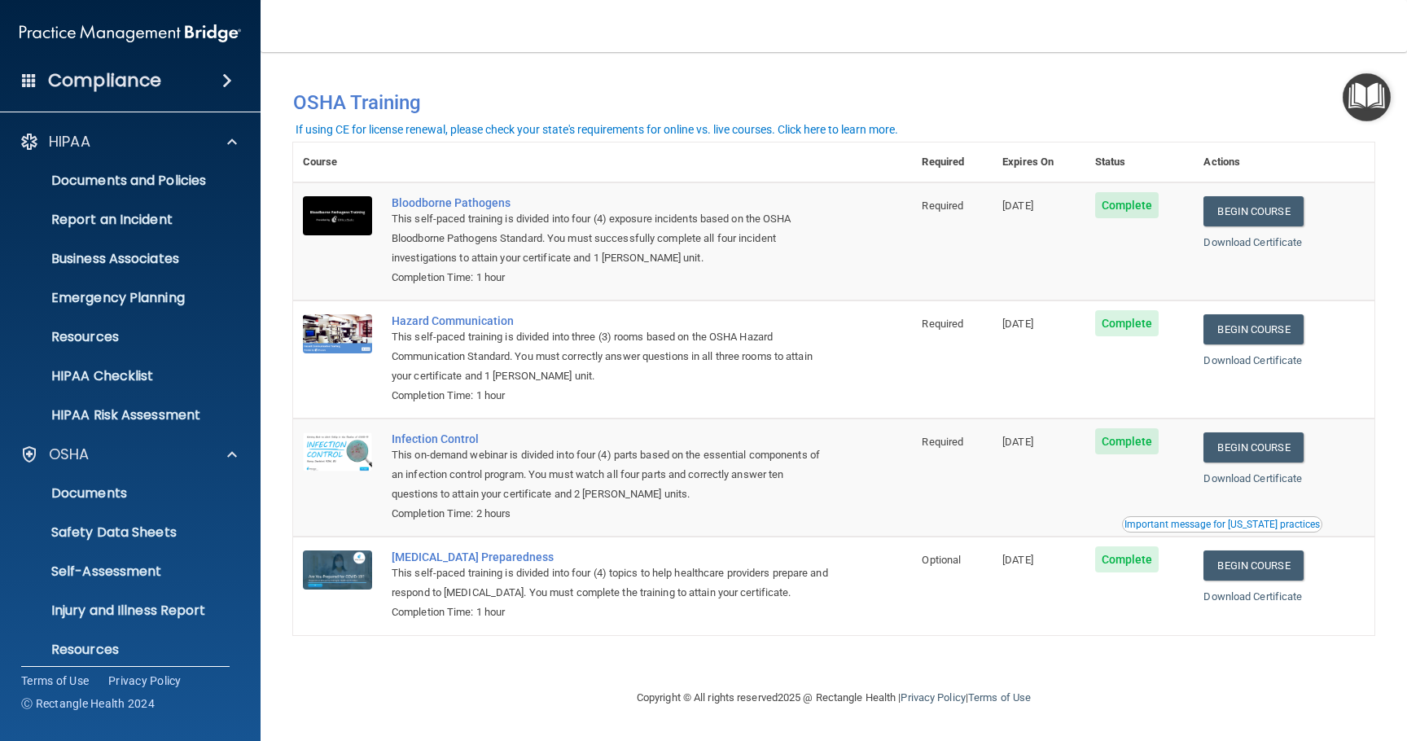
click at [226, 79] on span at bounding box center [227, 81] width 10 height 20
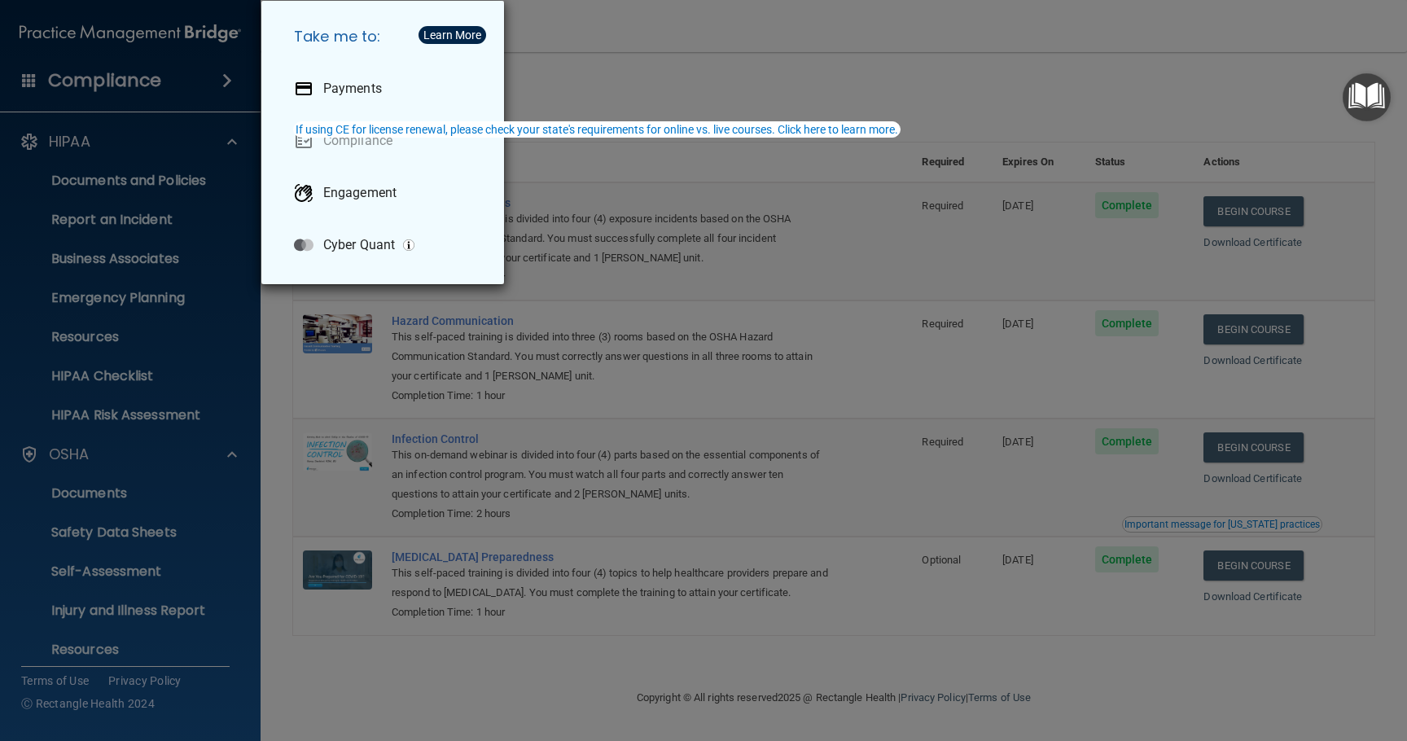
click at [20, 178] on div "Take me to: Payments Compliance Engagement Cyber Quant" at bounding box center [703, 370] width 1407 height 741
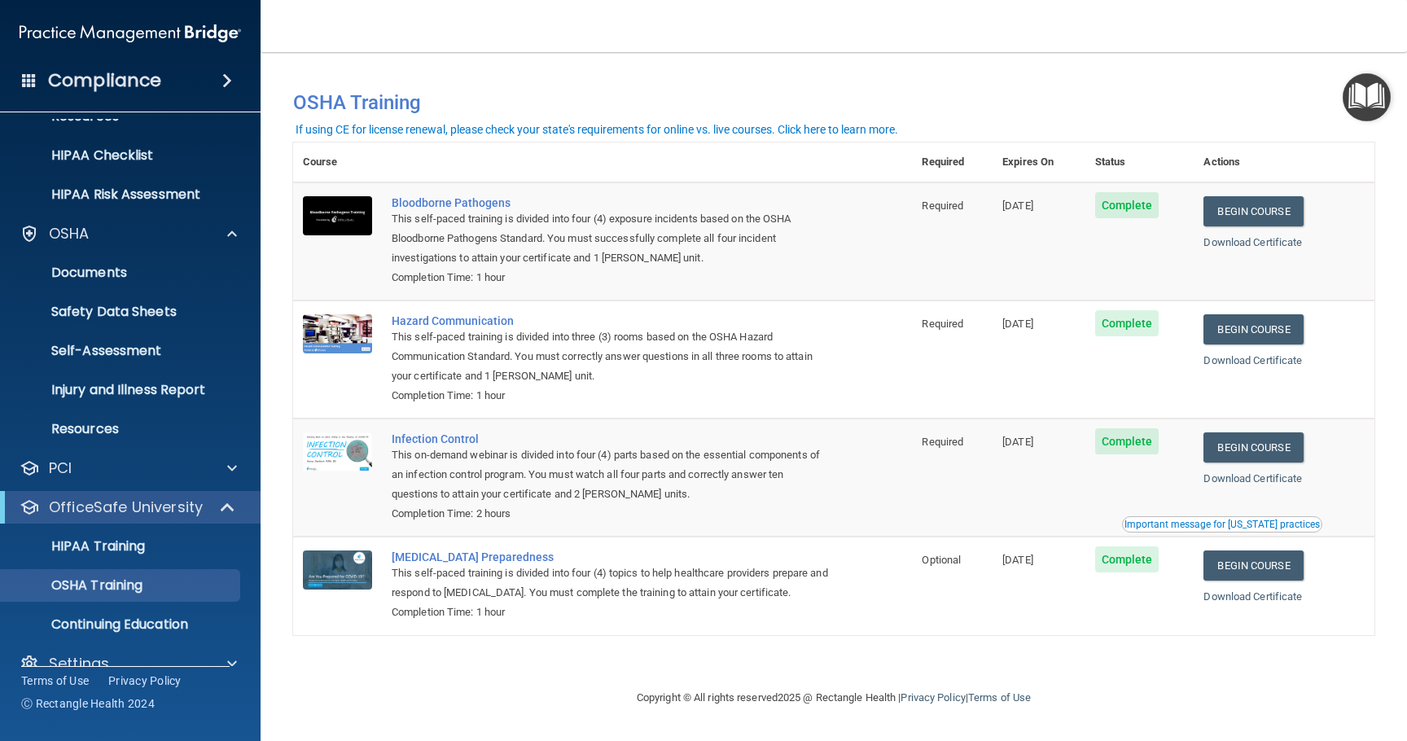
scroll to position [248, 0]
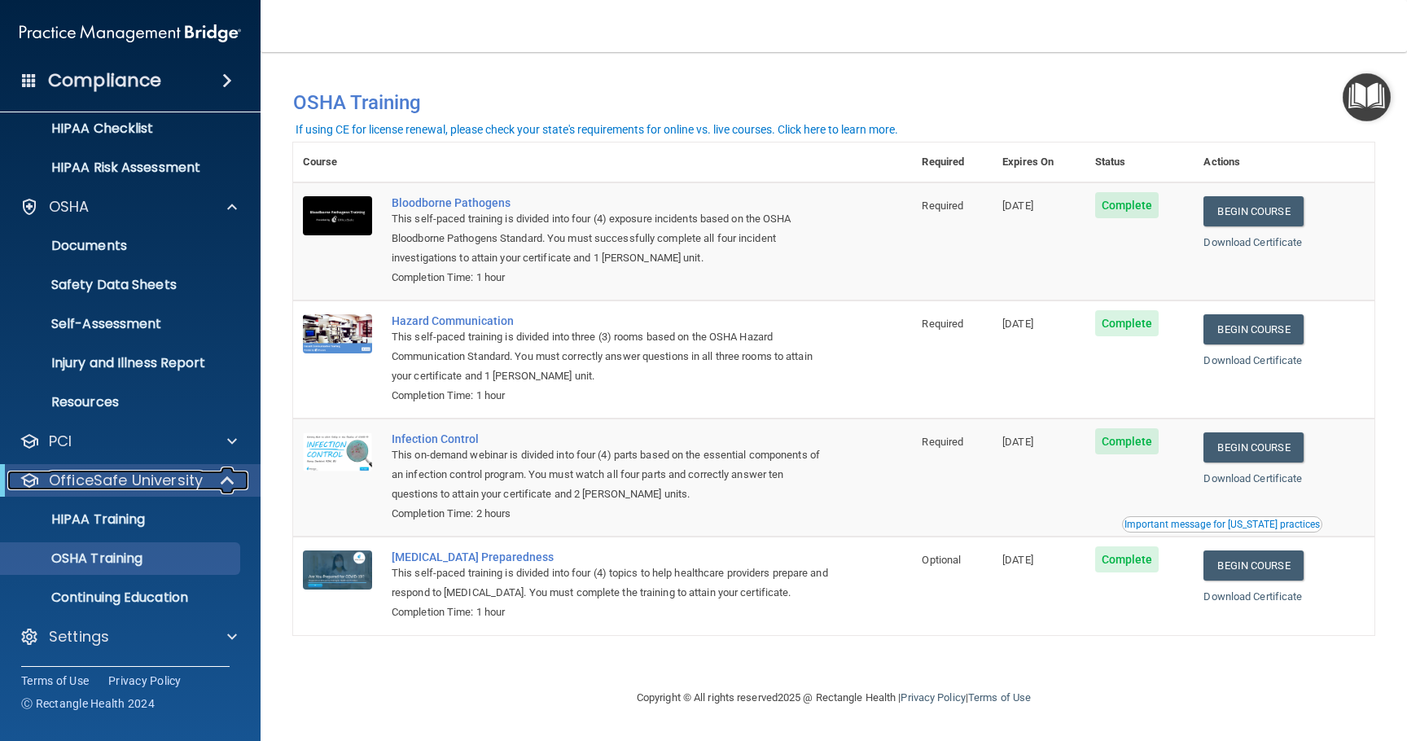
click at [129, 479] on p "OfficeSafe University" at bounding box center [126, 481] width 154 height 20
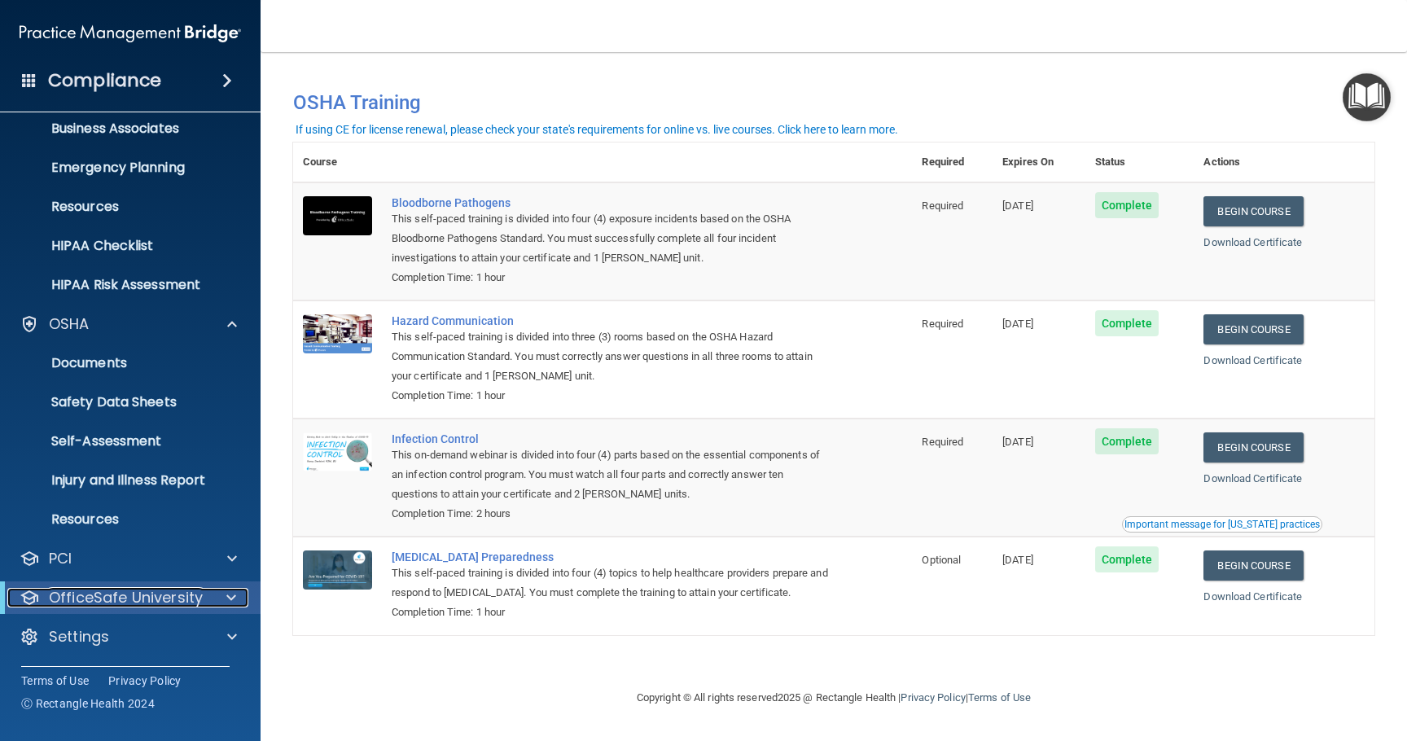
scroll to position [130, 0]
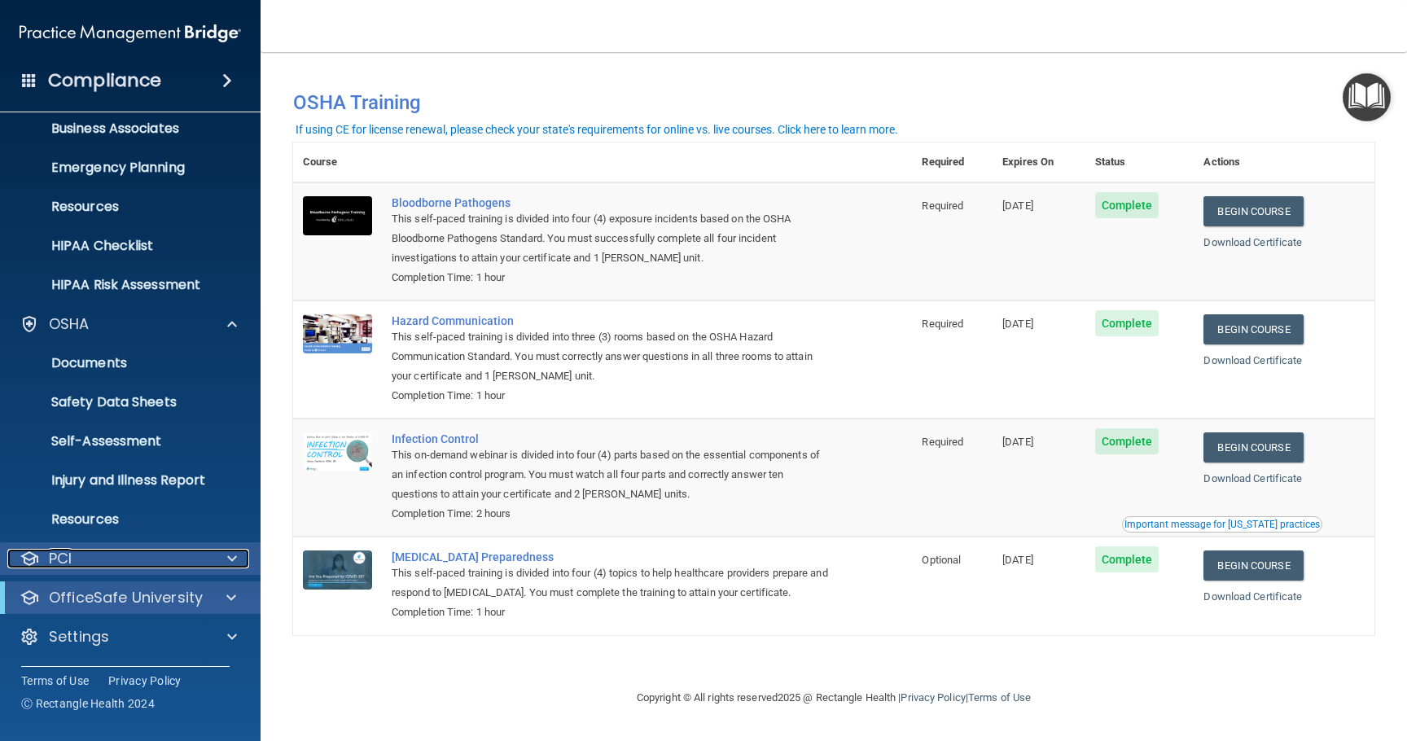
click at [73, 559] on div "PCI" at bounding box center [108, 559] width 202 height 20
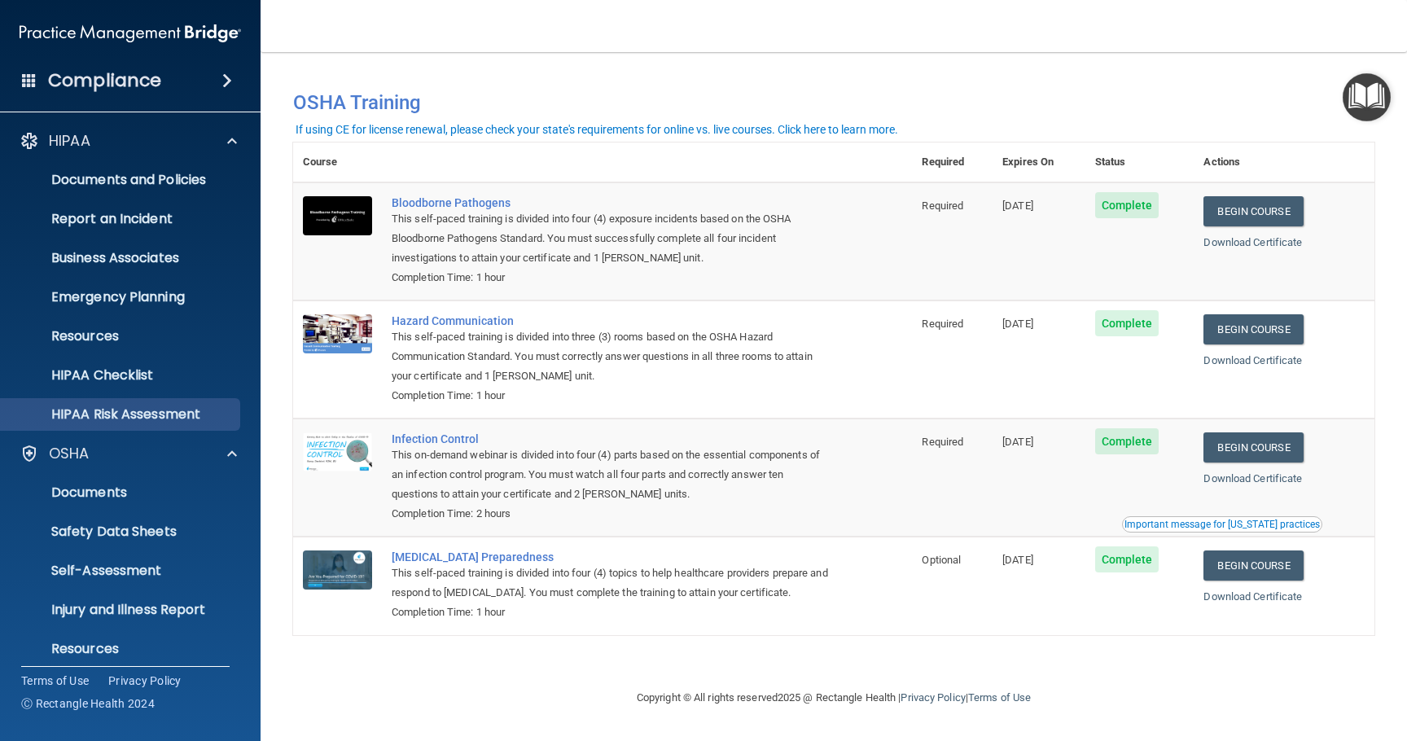
scroll to position [0, 0]
